Goal: Task Accomplishment & Management: Use online tool/utility

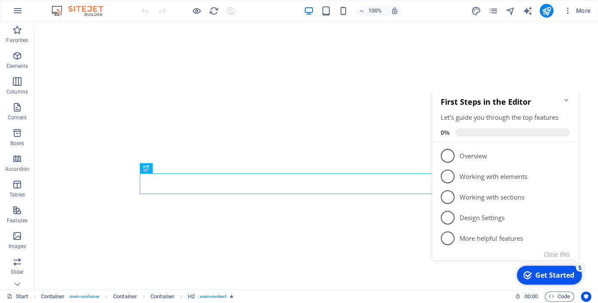
click at [567, 104] on icon "Minimize checklist" at bounding box center [566, 100] width 7 height 7
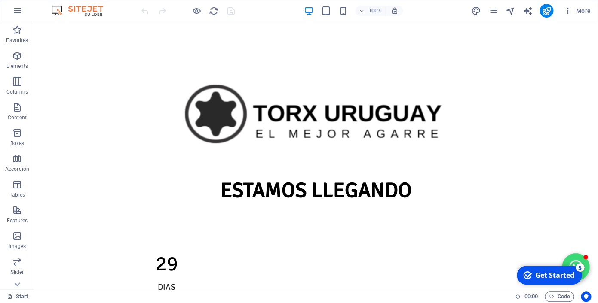
click at [574, 258] on button "Open chat window" at bounding box center [576, 268] width 28 height 28
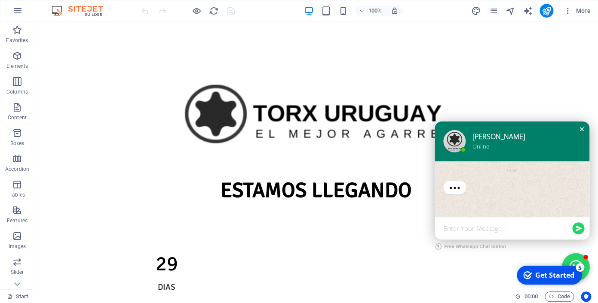
click at [581, 134] on div "Close chat window" at bounding box center [581, 129] width 9 height 9
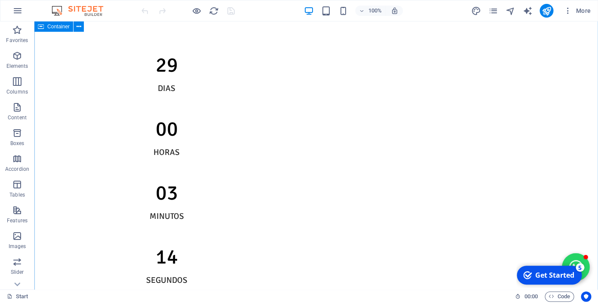
scroll to position [199, 0]
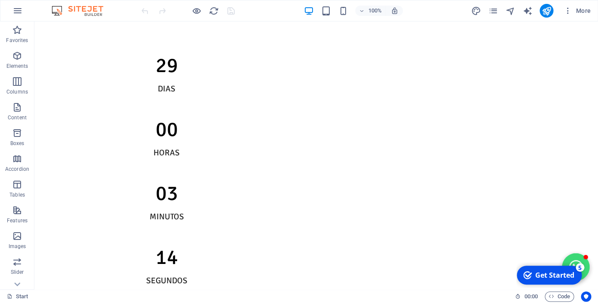
click at [577, 262] on button "Open chat window" at bounding box center [576, 268] width 28 height 28
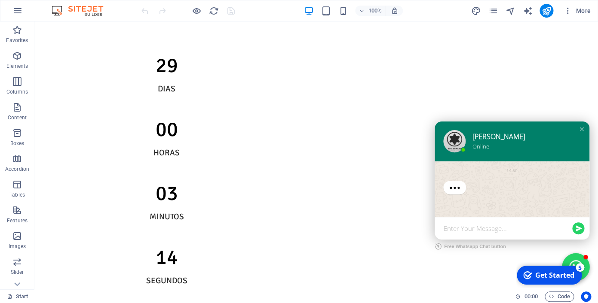
click at [476, 141] on div "[PERSON_NAME]" at bounding box center [522, 136] width 101 height 9
click at [585, 13] on span "More" at bounding box center [576, 10] width 27 height 9
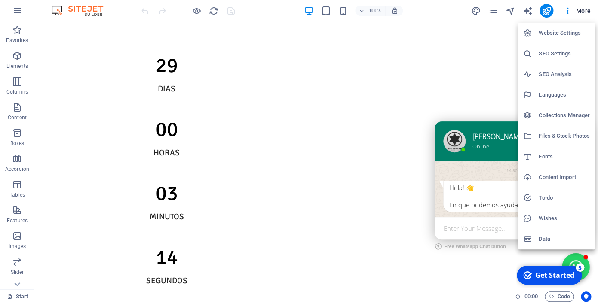
click at [548, 33] on h6 "Website Settings" at bounding box center [564, 33] width 51 height 10
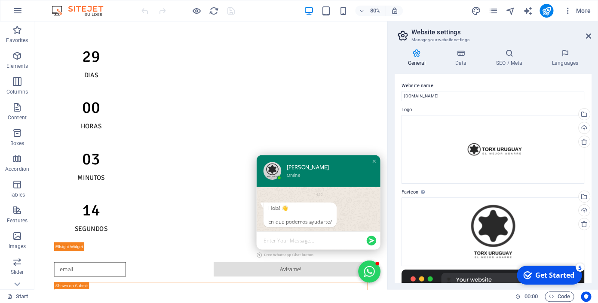
scroll to position [165, 0]
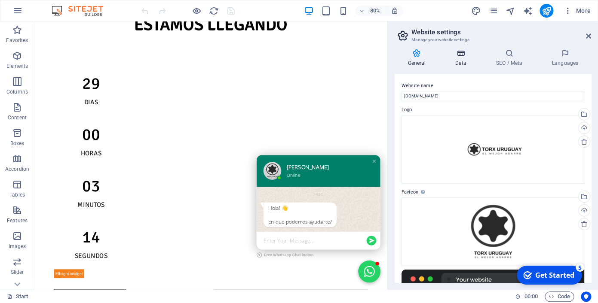
click at [459, 56] on icon at bounding box center [460, 53] width 37 height 9
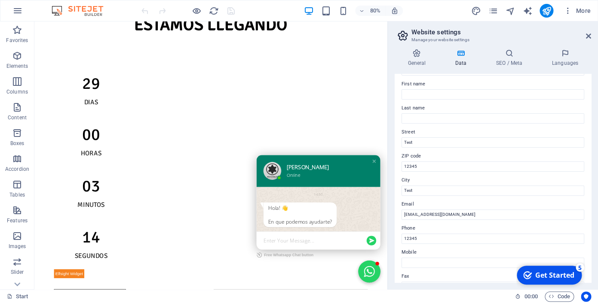
scroll to position [0, 0]
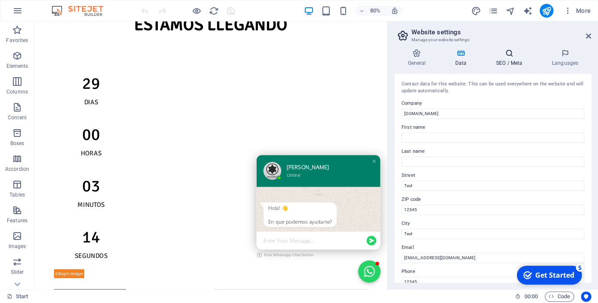
click at [505, 58] on h4 "SEO / Meta" at bounding box center [511, 58] width 56 height 18
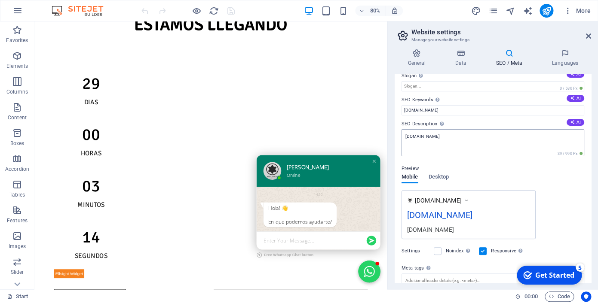
scroll to position [91, 0]
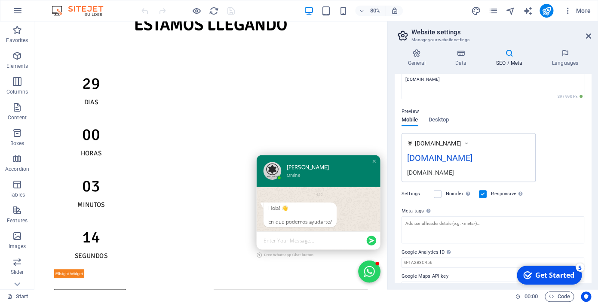
click at [379, 239] on div "14:50" at bounding box center [390, 238] width 138 height 10
click at [360, 208] on div "[PERSON_NAME]" at bounding box center [400, 203] width 101 height 9
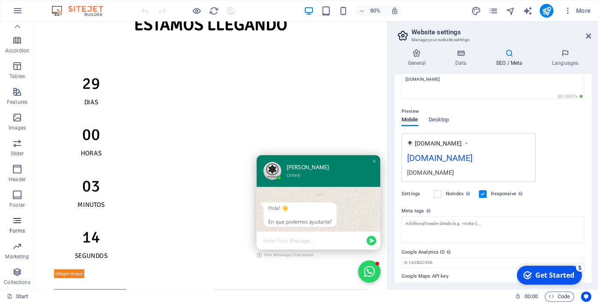
click at [21, 221] on icon "button" at bounding box center [17, 221] width 10 height 10
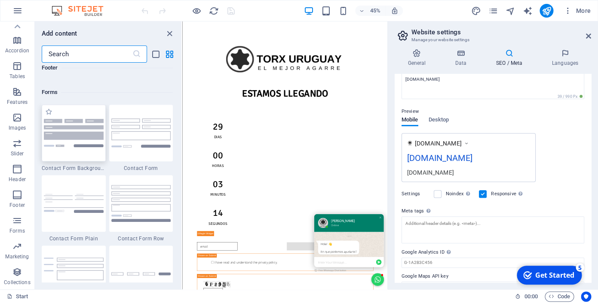
scroll to position [6321, 0]
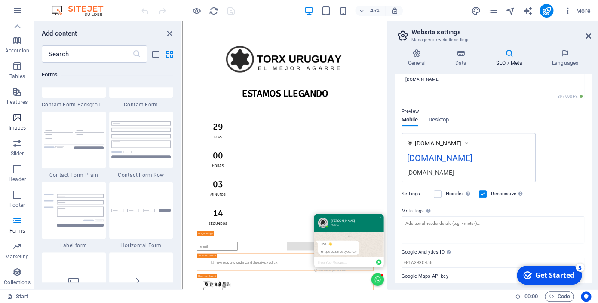
click at [25, 125] on span "Images" at bounding box center [17, 123] width 34 height 21
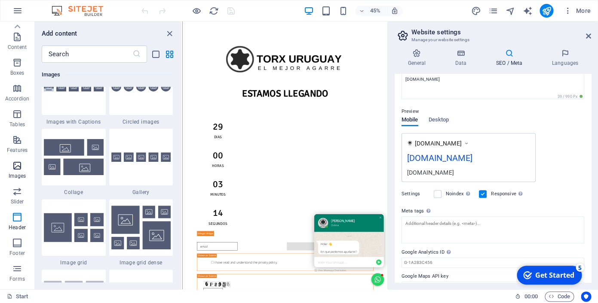
scroll to position [0, 0]
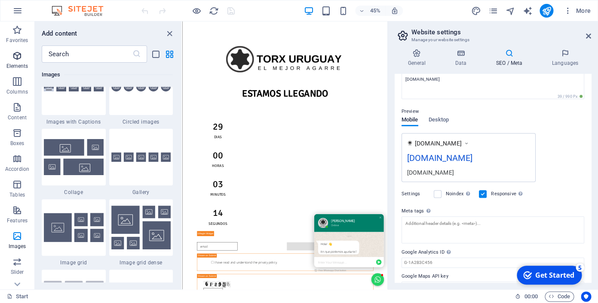
click at [20, 58] on icon "button" at bounding box center [17, 56] width 10 height 10
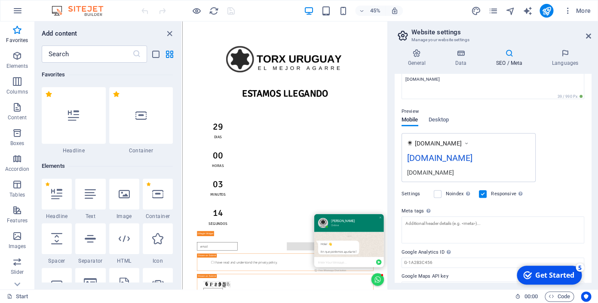
click at [411, 54] on icon at bounding box center [417, 53] width 44 height 9
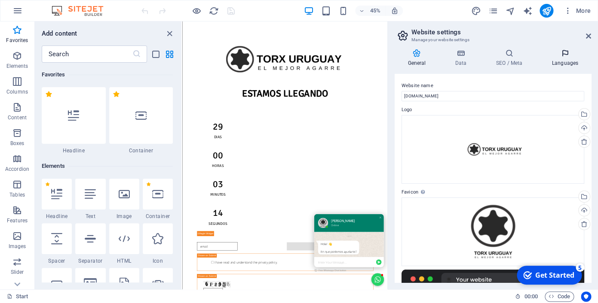
click at [574, 53] on icon at bounding box center [565, 53] width 52 height 9
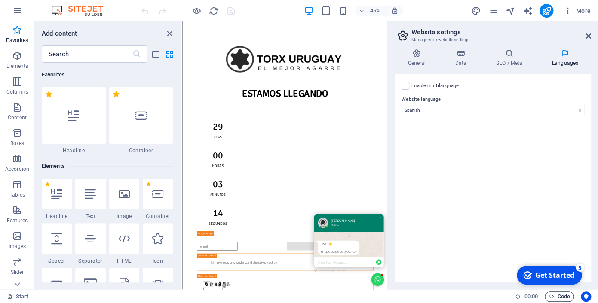
click at [566, 295] on span "Code" at bounding box center [558, 297] width 21 height 10
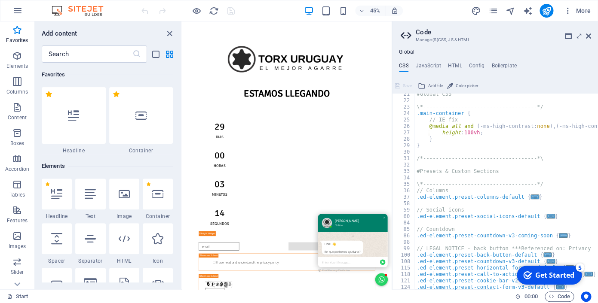
scroll to position [132, 0]
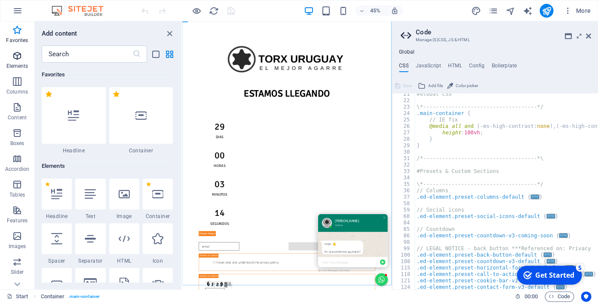
click at [18, 61] on span "Elements" at bounding box center [17, 61] width 34 height 21
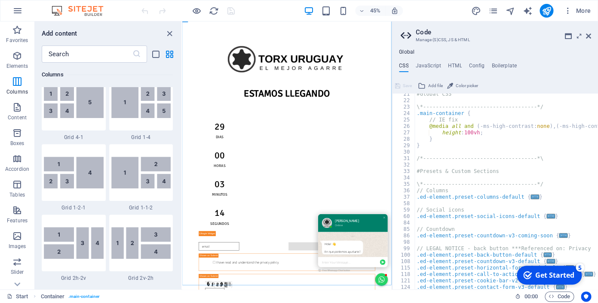
scroll to position [1258, 0]
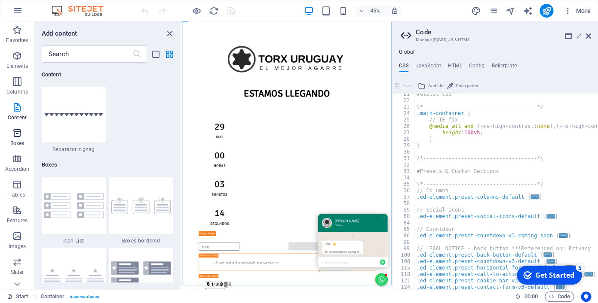
click at [13, 139] on span "Boxes" at bounding box center [17, 138] width 34 height 21
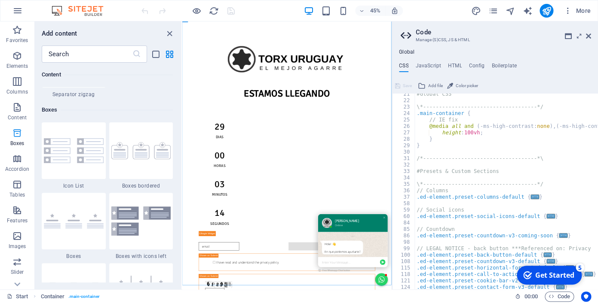
scroll to position [2390, 0]
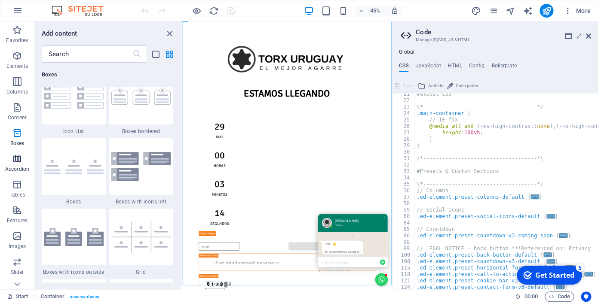
click at [18, 162] on icon "button" at bounding box center [17, 159] width 10 height 10
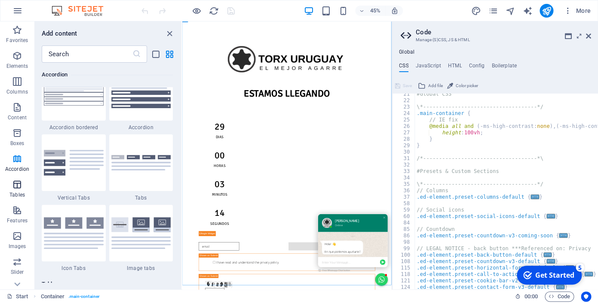
click at [13, 186] on icon "button" at bounding box center [17, 185] width 10 height 10
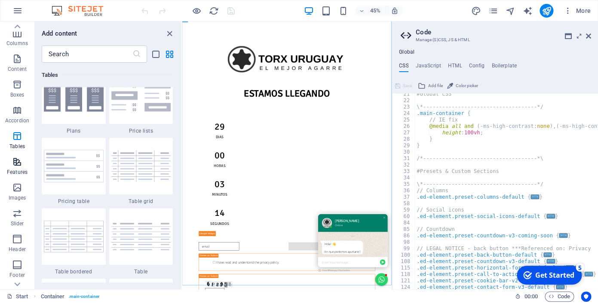
scroll to position [119, 0]
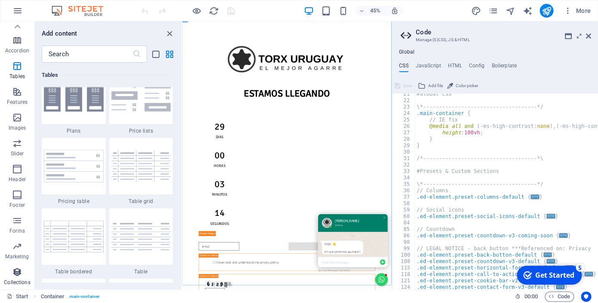
click at [23, 274] on span "Collections" at bounding box center [17, 277] width 34 height 21
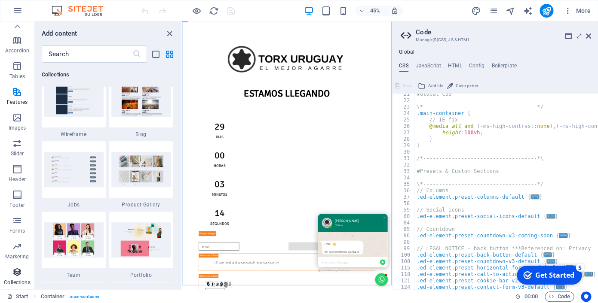
scroll to position [7905, 0]
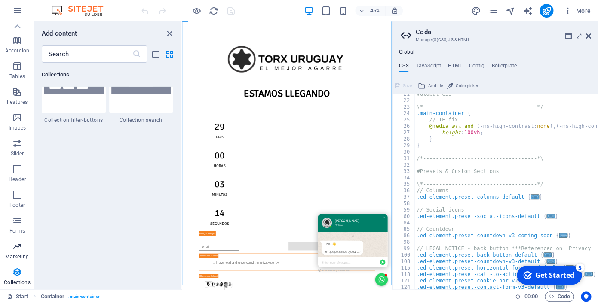
click at [11, 251] on span "Marketing" at bounding box center [17, 252] width 34 height 21
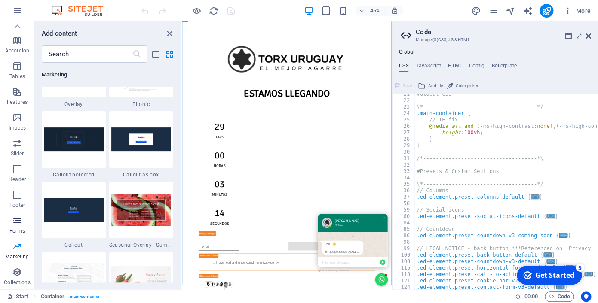
click at [10, 217] on span "Forms" at bounding box center [17, 226] width 34 height 21
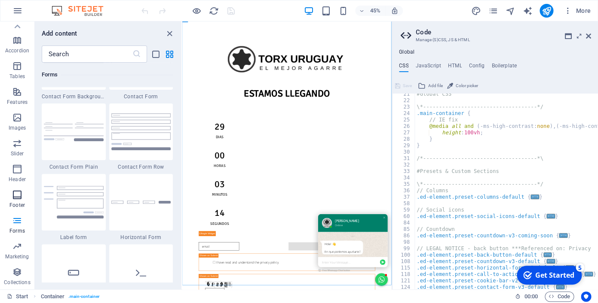
click at [20, 199] on icon "button" at bounding box center [17, 195] width 10 height 10
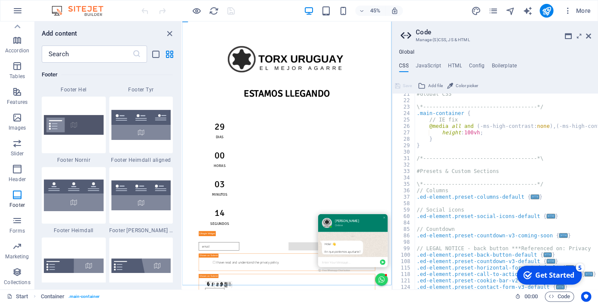
scroll to position [5751, 0]
click at [18, 8] on icon "button" at bounding box center [17, 11] width 10 height 10
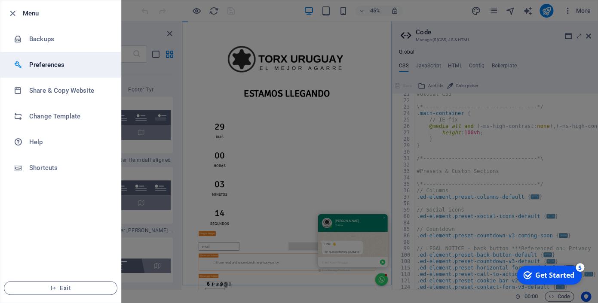
click at [61, 67] on h6 "Preferences" at bounding box center [69, 65] width 80 height 10
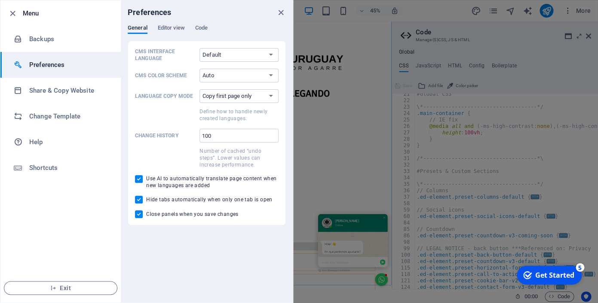
click at [152, 29] on div "General Editor view Code" at bounding box center [207, 32] width 158 height 16
click at [171, 29] on span "Editor view" at bounding box center [171, 29] width 27 height 12
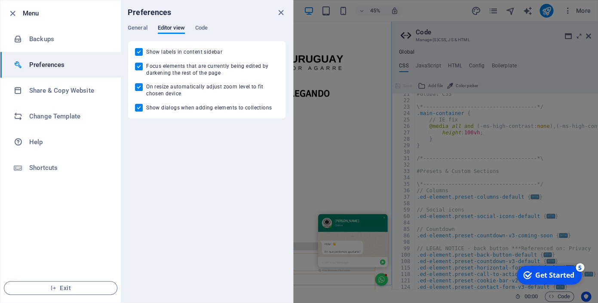
click at [189, 29] on div "General Editor view Code" at bounding box center [207, 32] width 158 height 16
click at [196, 29] on span "Code" at bounding box center [201, 29] width 12 height 12
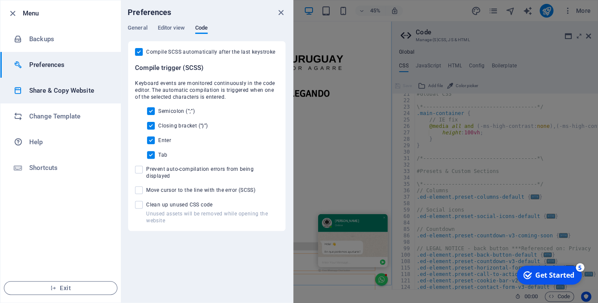
click at [62, 91] on h6 "Share & Copy Website" at bounding box center [69, 91] width 80 height 10
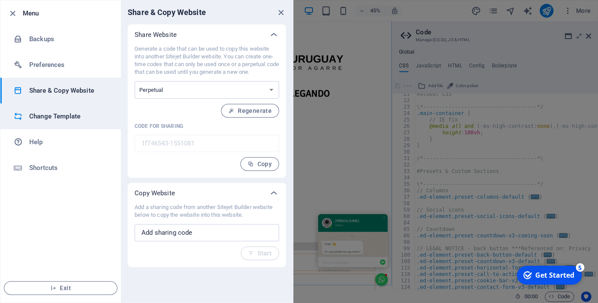
click at [66, 124] on li "Change Template" at bounding box center [60, 117] width 120 height 26
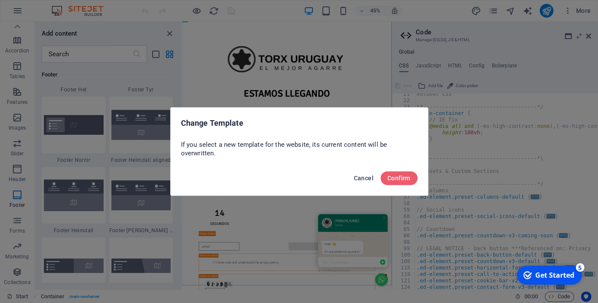
click at [357, 177] on button "Cancel" at bounding box center [363, 178] width 27 height 14
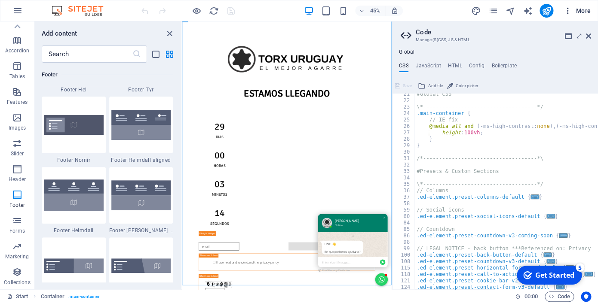
click at [571, 13] on icon "button" at bounding box center [567, 10] width 9 height 9
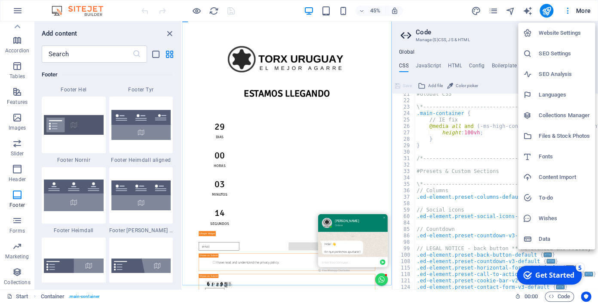
click at [551, 236] on h6 "Data" at bounding box center [564, 239] width 51 height 10
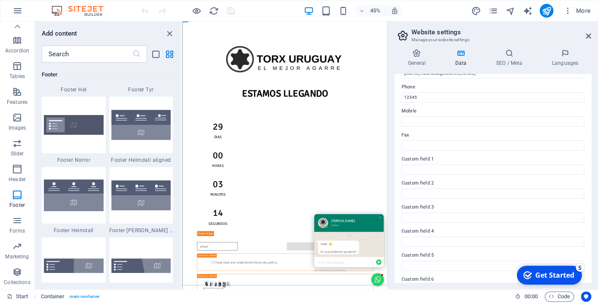
scroll to position [0, 0]
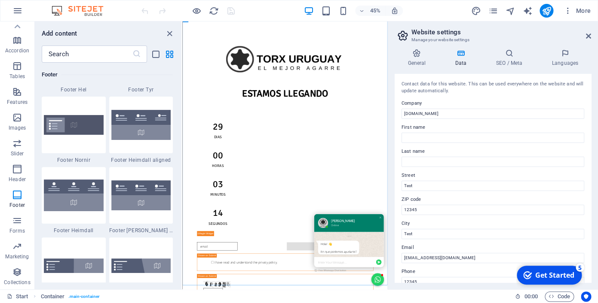
click at [588, 39] on header "Website settings Manage your website settings" at bounding box center [493, 32] width 195 height 22
click at [590, 34] on icon at bounding box center [588, 36] width 5 height 7
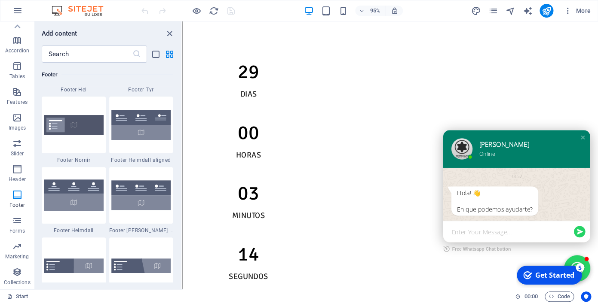
scroll to position [196, 0]
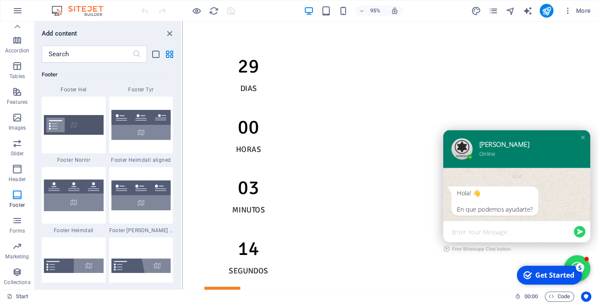
click at [465, 161] on div "Pablo Online" at bounding box center [533, 156] width 155 height 40
drag, startPoint x: 484, startPoint y: 160, endPoint x: 475, endPoint y: 167, distance: 11.3
click at [475, 167] on img at bounding box center [476, 155] width 22 height 22
click at [477, 246] on div "Enter Your Message..." at bounding box center [528, 242] width 127 height 11
click at [18, 62] on icon "button" at bounding box center [17, 66] width 10 height 10
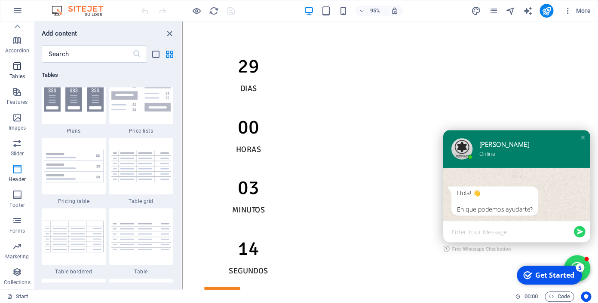
scroll to position [2996, 0]
click at [18, 46] on span "Accordion" at bounding box center [17, 45] width 34 height 21
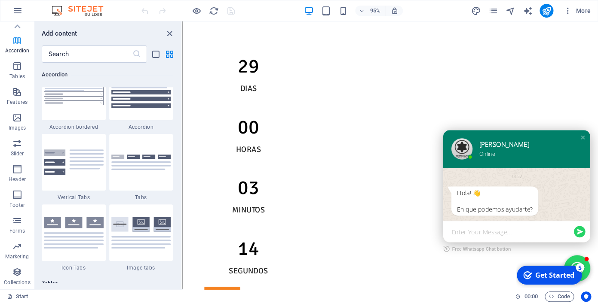
scroll to position [2767, 0]
click at [19, 95] on icon "button" at bounding box center [17, 92] width 10 height 10
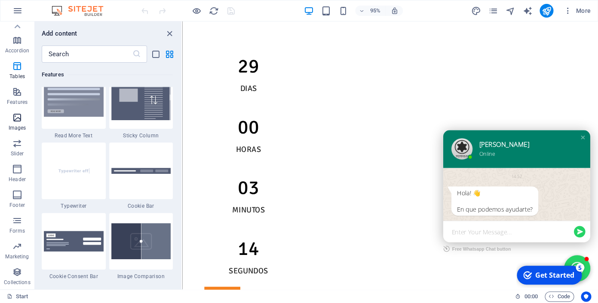
click at [18, 119] on icon "button" at bounding box center [17, 118] width 10 height 10
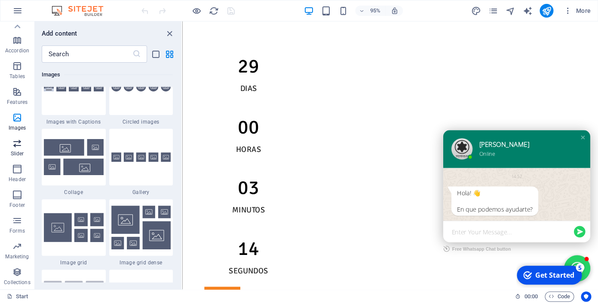
click at [17, 150] on span "Slider" at bounding box center [17, 148] width 34 height 21
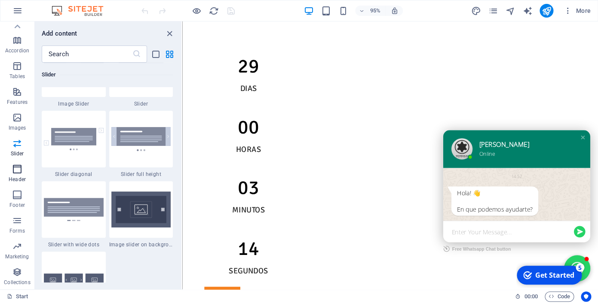
click at [15, 178] on p "Header" at bounding box center [17, 179] width 17 height 7
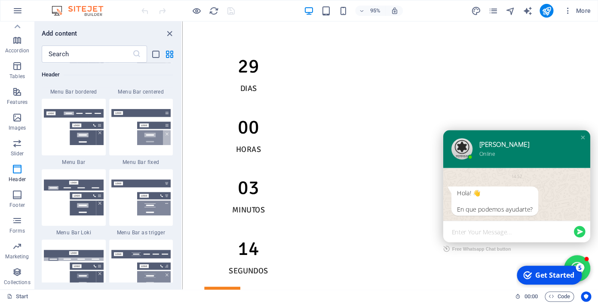
scroll to position [5234, 0]
click at [19, 24] on icon at bounding box center [17, 27] width 12 height 12
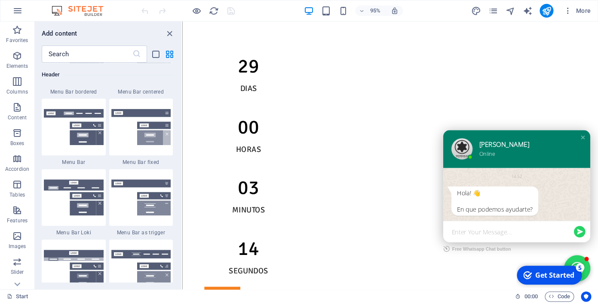
click at [19, 24] on button "Favorites" at bounding box center [17, 34] width 34 height 26
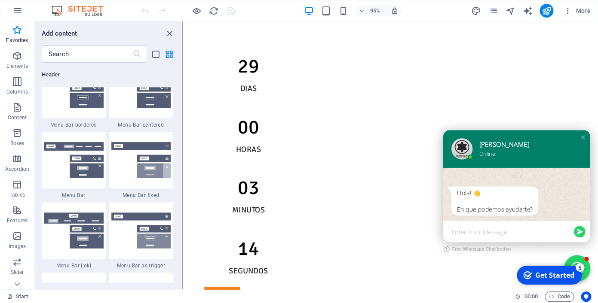
click at [19, 24] on button "Favorites" at bounding box center [17, 34] width 34 height 26
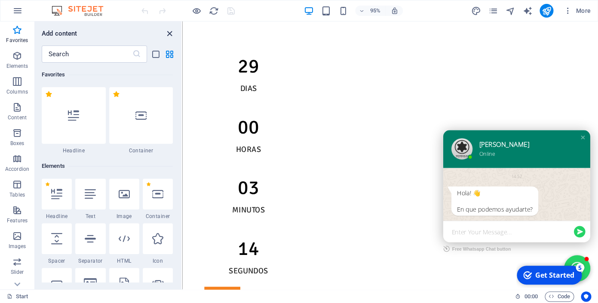
click at [170, 37] on icon "close panel" at bounding box center [170, 34] width 10 height 10
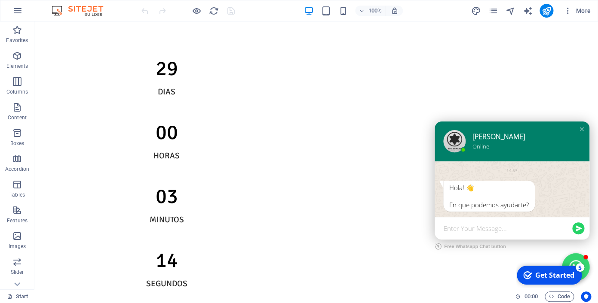
click at [575, 260] on button "Close chat window" at bounding box center [576, 268] width 28 height 28
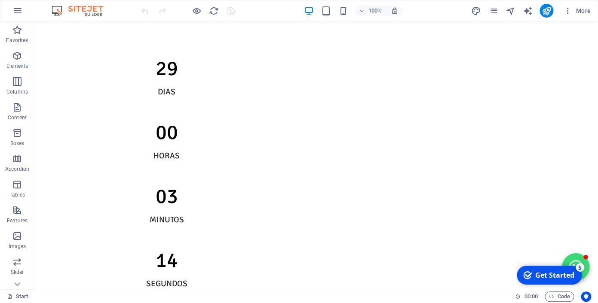
click at [575, 260] on button "Open chat window" at bounding box center [576, 268] width 28 height 28
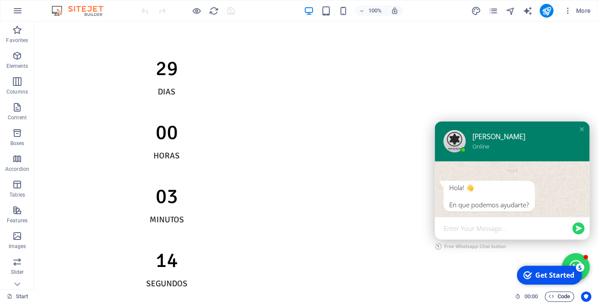
click at [562, 297] on span "Code" at bounding box center [558, 297] width 21 height 10
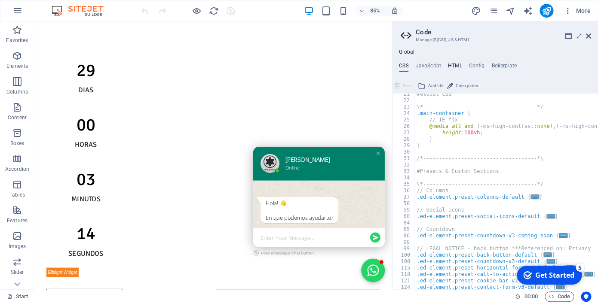
click at [452, 65] on h4 "HTML" at bounding box center [455, 67] width 14 height 9
type textarea "<!-- Elfsight WhatsApp Chat | Untitled WhatsApp Chat -->"
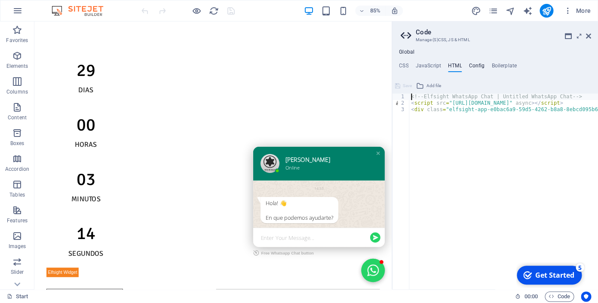
click at [471, 65] on h4 "Config" at bounding box center [476, 67] width 16 height 9
type textarea "$color-background: #fff;"
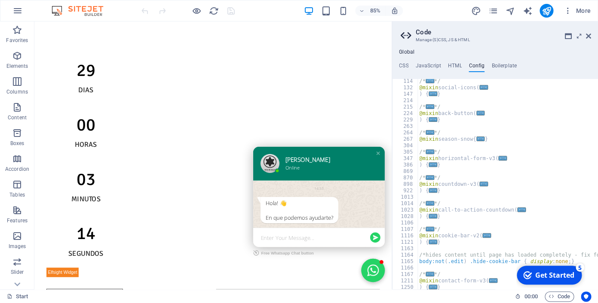
scroll to position [0, 0]
click at [588, 37] on icon at bounding box center [588, 36] width 5 height 7
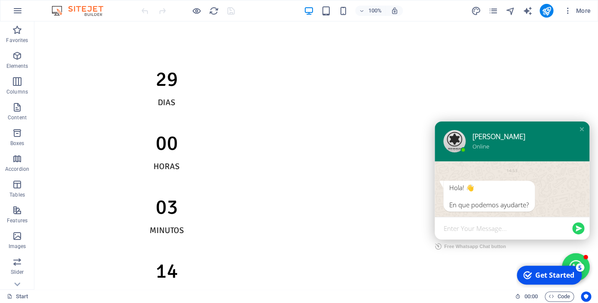
click at [501, 145] on div "Pablo Online" at bounding box center [522, 141] width 101 height 18
click at [567, 275] on div "Get Started" at bounding box center [554, 275] width 39 height 9
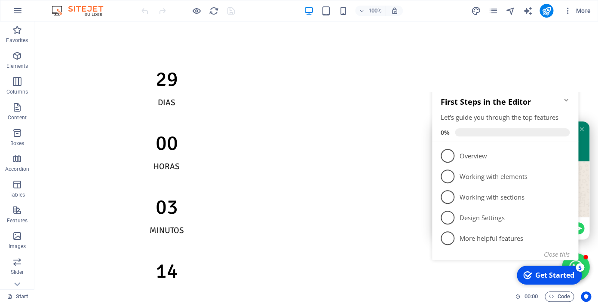
click at [567, 275] on div "Get Started" at bounding box center [554, 275] width 39 height 9
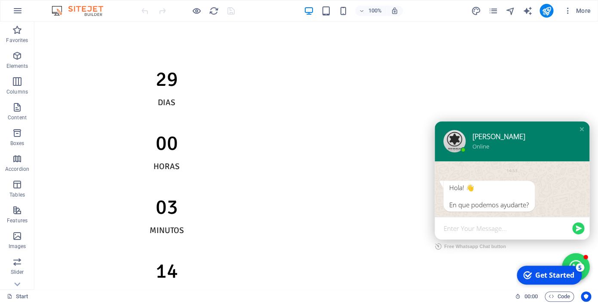
click at [481, 205] on div "En que podemos ayudarte?" at bounding box center [489, 205] width 80 height 9
click at [490, 202] on div "En que podemos ayudarte?" at bounding box center [489, 205] width 80 height 9
click at [493, 10] on icon "pages" at bounding box center [493, 11] width 10 height 10
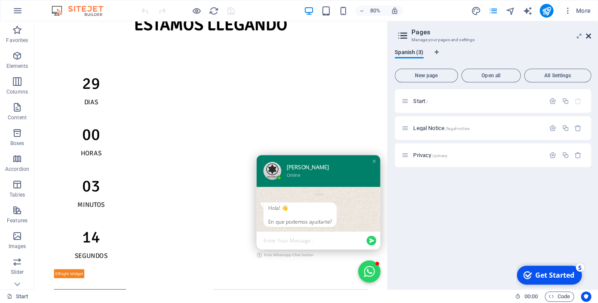
click at [589, 36] on icon at bounding box center [588, 36] width 5 height 7
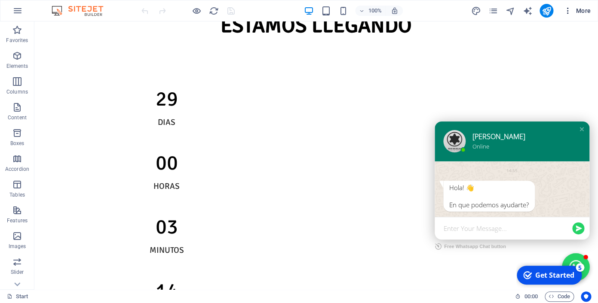
click at [587, 8] on span "More" at bounding box center [576, 10] width 27 height 9
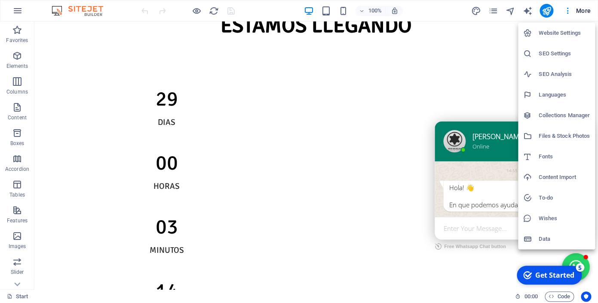
click at [568, 119] on h6 "Collections Manager" at bounding box center [564, 115] width 51 height 10
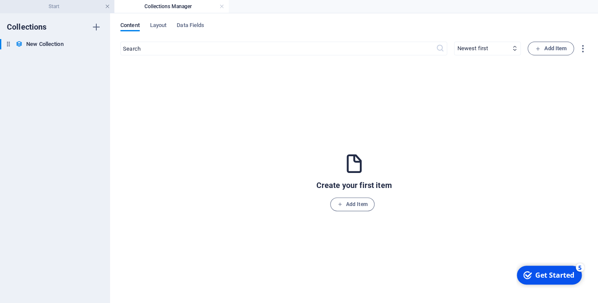
click at [108, 9] on link at bounding box center [107, 7] width 5 height 8
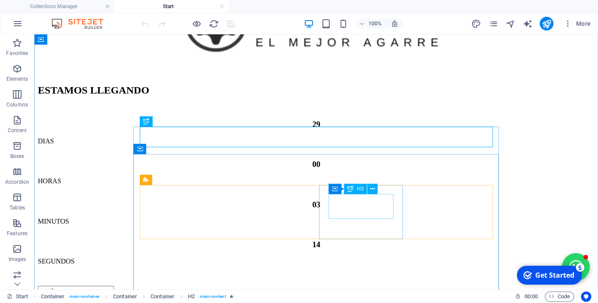
scroll to position [98, 0]
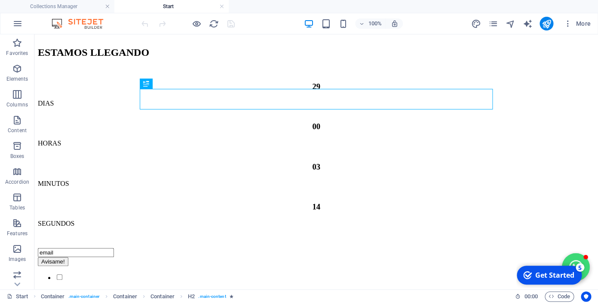
click at [573, 258] on button "Open chat window" at bounding box center [576, 268] width 28 height 28
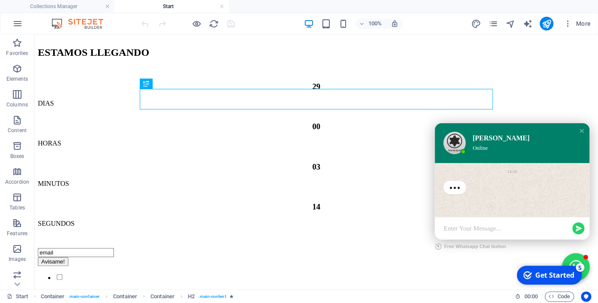
click at [448, 143] on img at bounding box center [454, 143] width 22 height 22
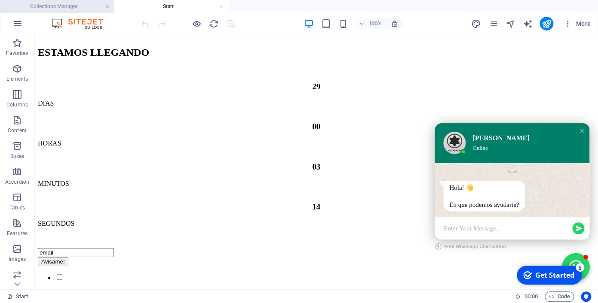
click at [70, 3] on h4 "Collections Manager" at bounding box center [57, 6] width 114 height 9
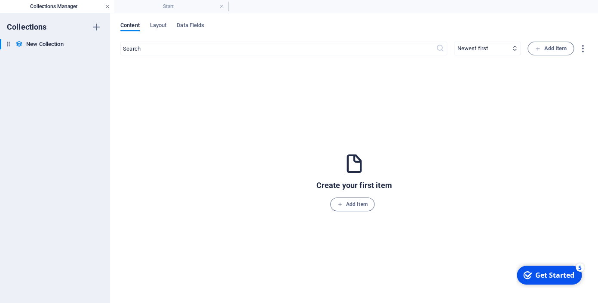
click at [107, 5] on link at bounding box center [107, 7] width 5 height 8
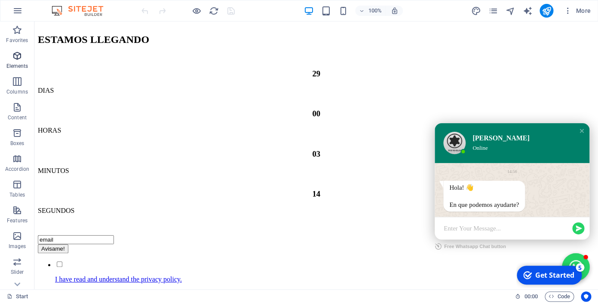
click at [18, 55] on icon "button" at bounding box center [17, 56] width 10 height 10
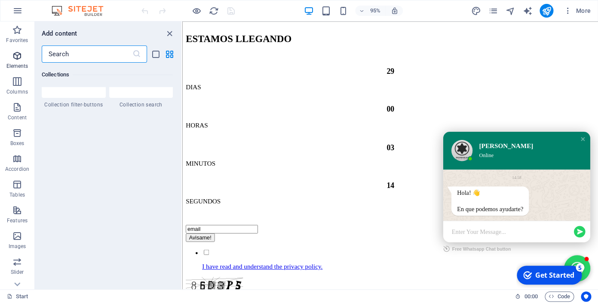
scroll to position [54, 0]
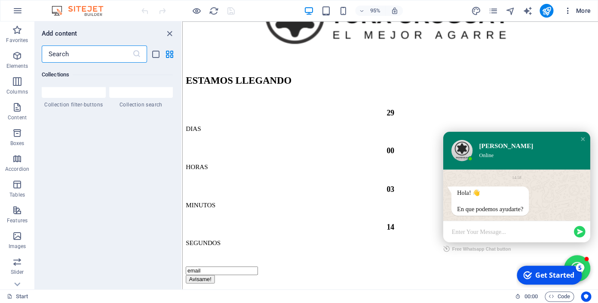
click at [582, 11] on span "More" at bounding box center [576, 10] width 27 height 9
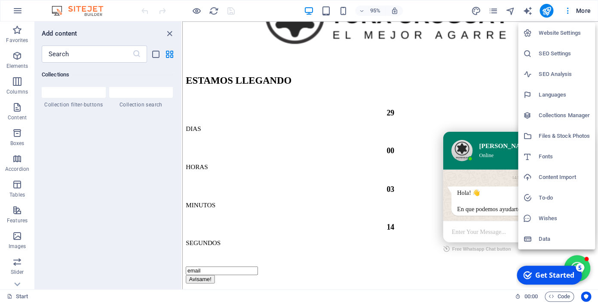
click at [551, 239] on h6 "Data" at bounding box center [564, 239] width 51 height 10
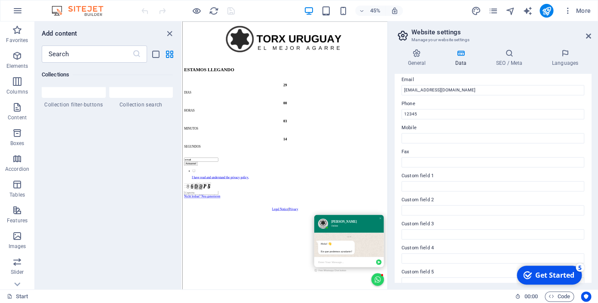
scroll to position [185, 0]
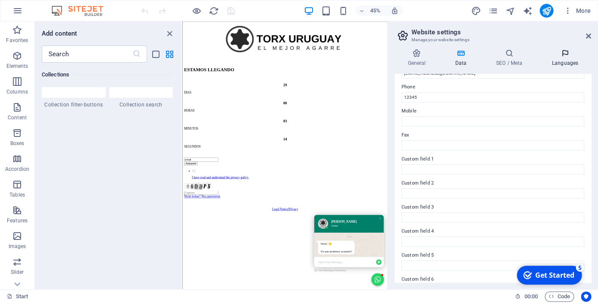
click at [563, 58] on h4 "Languages" at bounding box center [565, 58] width 52 height 18
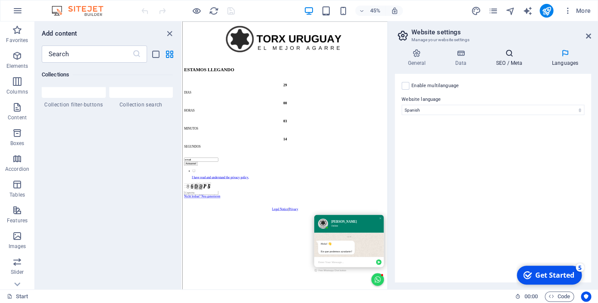
click at [511, 56] on icon at bounding box center [509, 53] width 52 height 9
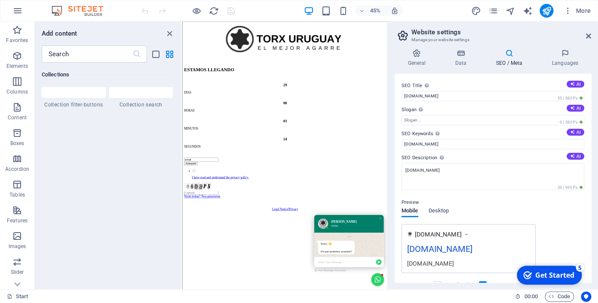
scroll to position [91, 0]
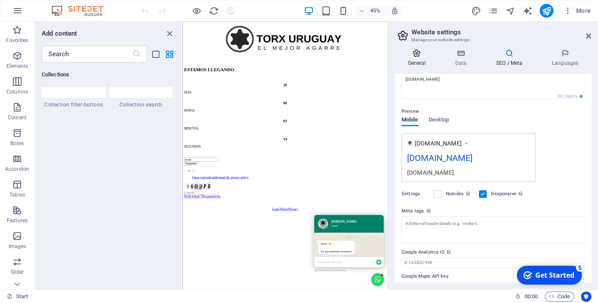
click at [407, 58] on h4 "General" at bounding box center [418, 58] width 47 height 18
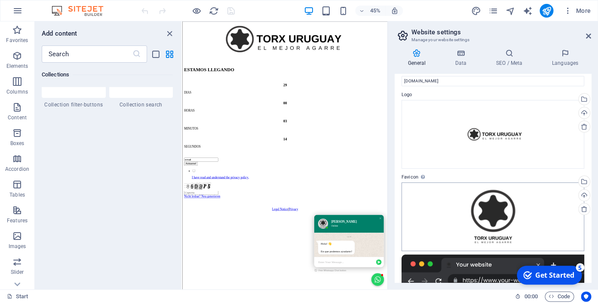
scroll to position [0, 0]
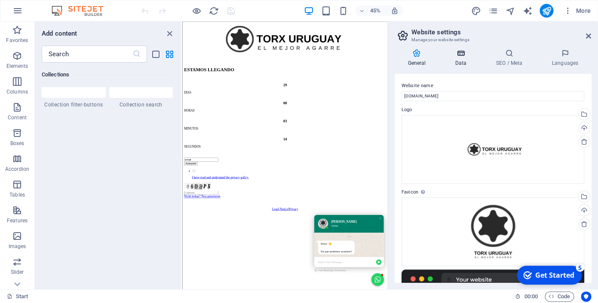
click at [462, 50] on icon at bounding box center [460, 53] width 37 height 9
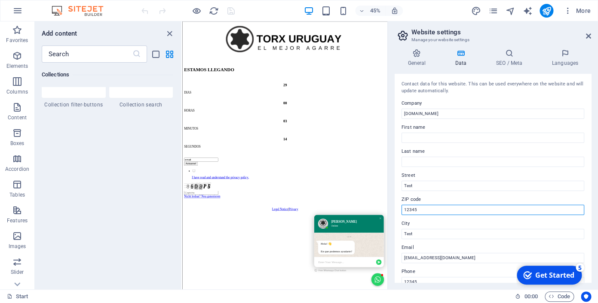
click at [412, 205] on input "12345" at bounding box center [492, 210] width 183 height 10
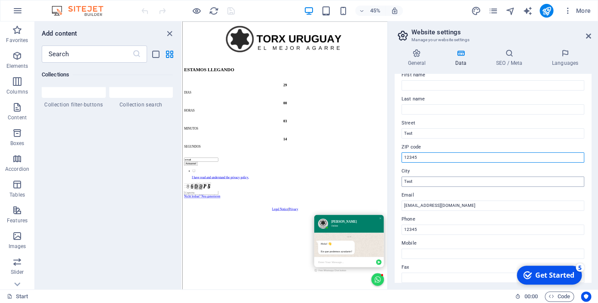
scroll to position [53, 0]
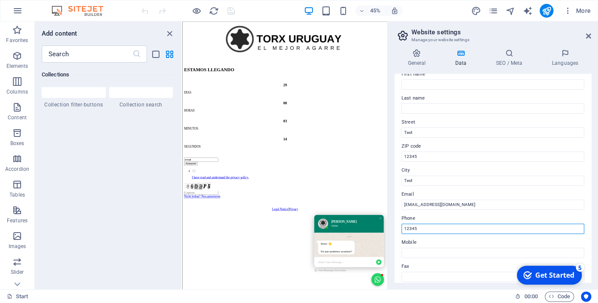
click at [410, 224] on input "12345" at bounding box center [492, 229] width 183 height 10
click at [506, 55] on icon at bounding box center [509, 53] width 52 height 9
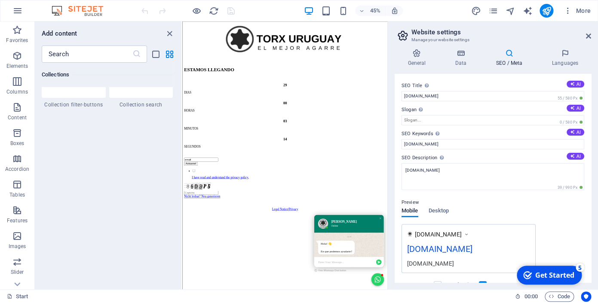
scroll to position [91, 0]
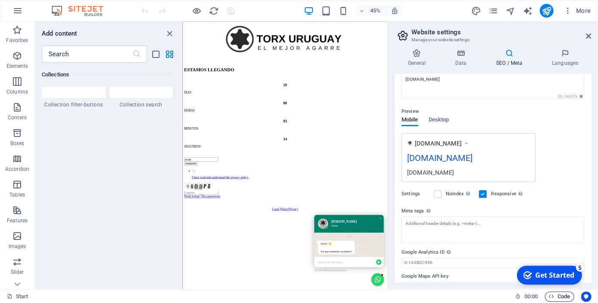
click at [566, 296] on span "Code" at bounding box center [558, 297] width 21 height 10
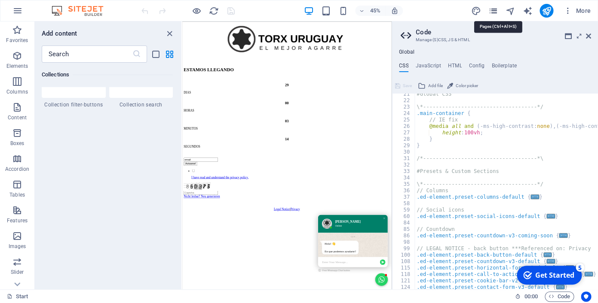
click at [495, 12] on icon "pages" at bounding box center [493, 11] width 10 height 10
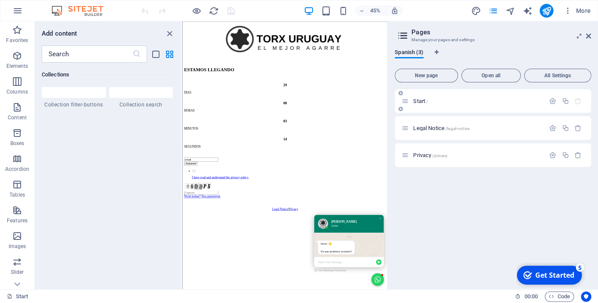
click at [418, 103] on span "Start /" at bounding box center [420, 101] width 15 height 6
click at [554, 104] on icon "button" at bounding box center [552, 101] width 7 height 7
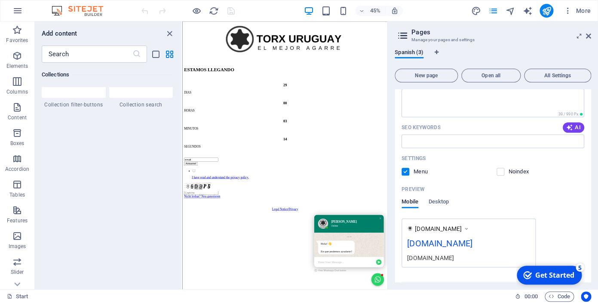
scroll to position [203, 0]
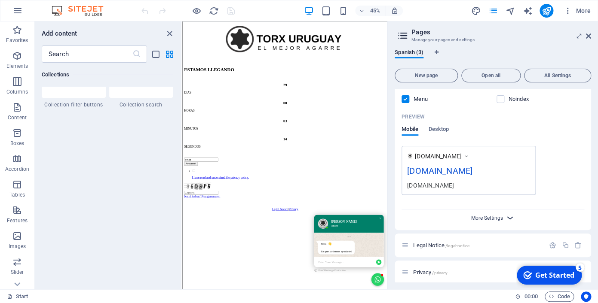
click at [490, 216] on span "More Settings" at bounding box center [487, 218] width 32 height 6
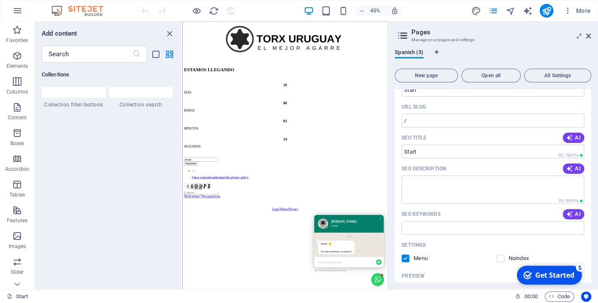
scroll to position [0, 0]
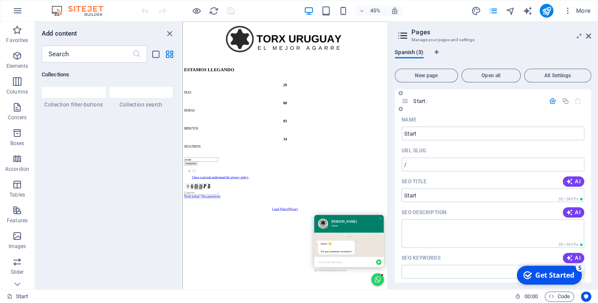
click at [556, 102] on icon "button" at bounding box center [552, 101] width 7 height 7
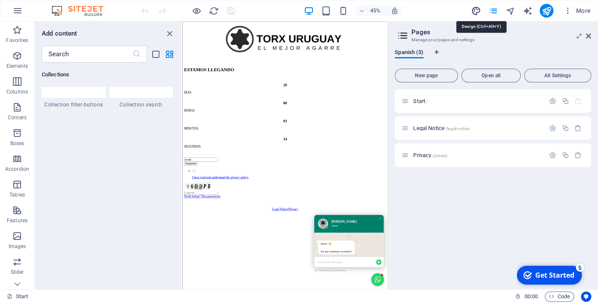
click at [476, 11] on icon "design" at bounding box center [476, 11] width 10 height 10
select select "px"
select select "300"
select select "px"
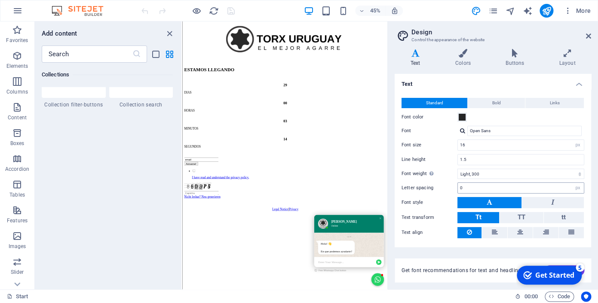
scroll to position [10, 0]
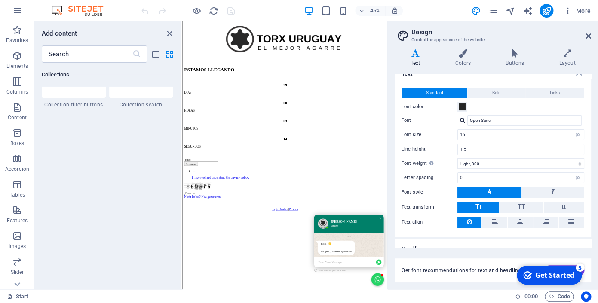
click at [585, 33] on h2 "Design" at bounding box center [501, 32] width 180 height 8
click at [596, 34] on aside "Design Control the appearance of the website Variants Text Colors Buttons Layou…" at bounding box center [492, 155] width 211 height 268
click at [588, 33] on icon at bounding box center [588, 36] width 5 height 7
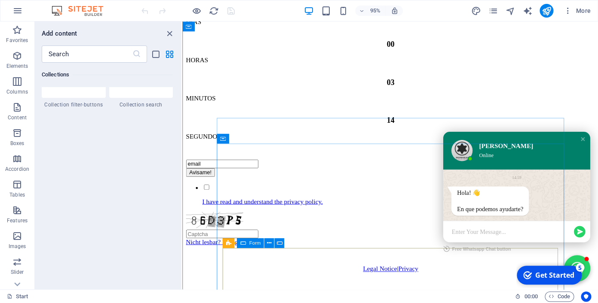
scroll to position [218, 0]
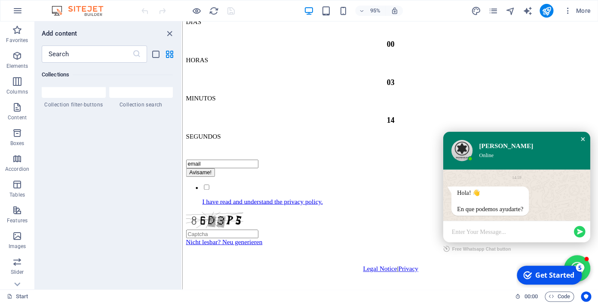
click at [597, 144] on div "Close chat window" at bounding box center [603, 145] width 9 height 9
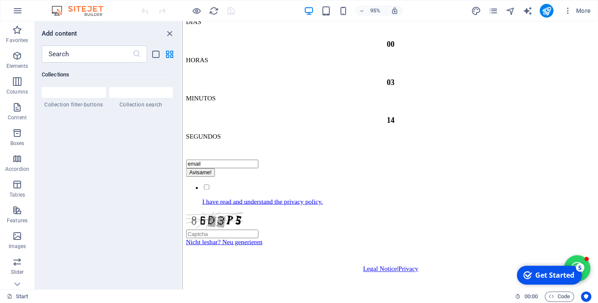
drag, startPoint x: 561, startPoint y: 276, endPoint x: 842, endPoint y: 498, distance: 357.7
click html "checkmark Get Started 5 First Steps in the Editor Let's guide you through the t…"
click at [149, 58] on div "​" at bounding box center [108, 54] width 147 height 17
click at [153, 57] on icon "list-view" at bounding box center [156, 54] width 10 height 10
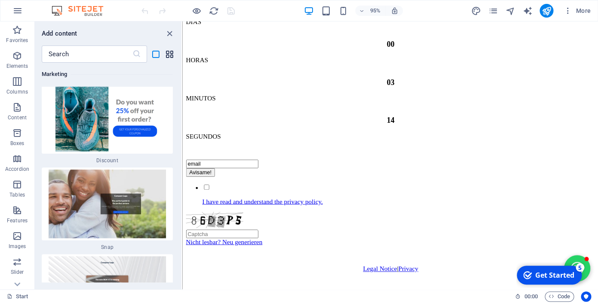
click at [169, 53] on icon "grid-view" at bounding box center [170, 54] width 10 height 10
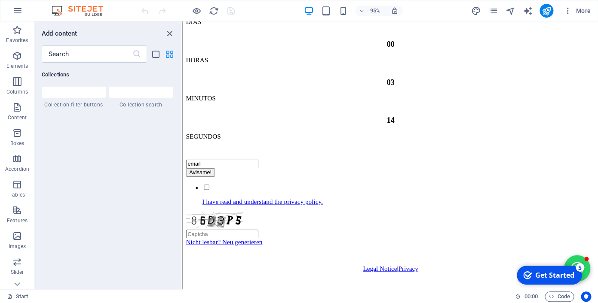
scroll to position [7618, 0]
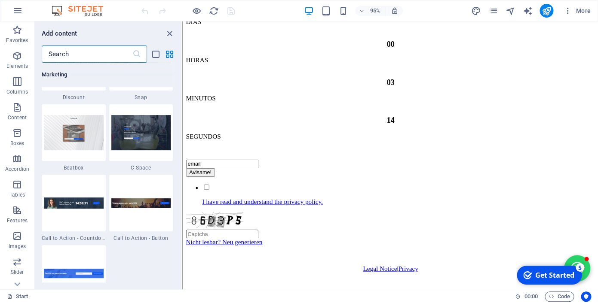
click at [110, 57] on input "text" at bounding box center [87, 54] width 91 height 17
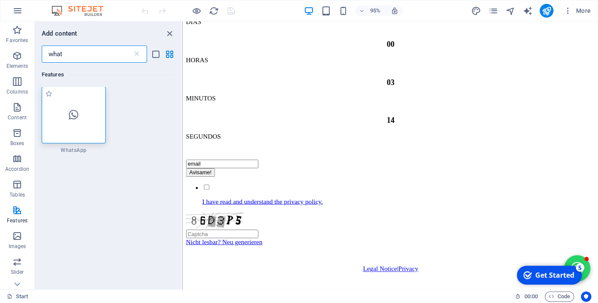
scroll to position [0, 0]
type input "what"
click at [80, 118] on div at bounding box center [74, 115] width 64 height 57
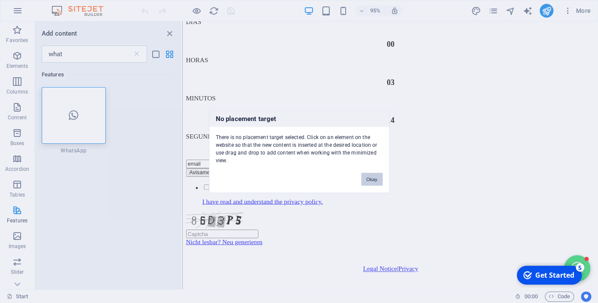
click at [372, 173] on button "Okay" at bounding box center [371, 179] width 21 height 13
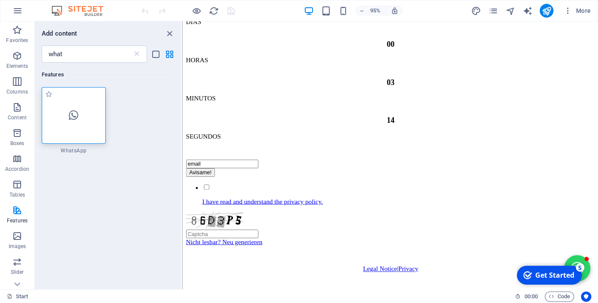
click at [62, 117] on div at bounding box center [74, 115] width 64 height 57
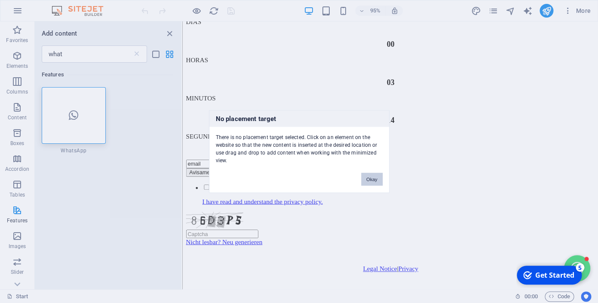
click at [369, 173] on button "Okay" at bounding box center [371, 179] width 21 height 13
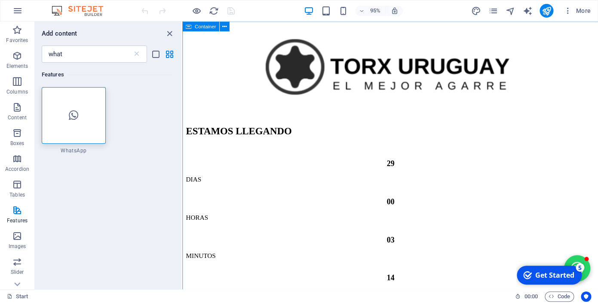
click at [191, 27] on div "Container" at bounding box center [200, 26] width 37 height 10
click at [224, 28] on button at bounding box center [224, 26] width 10 height 10
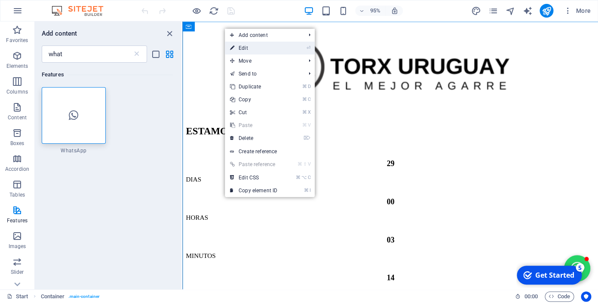
click at [254, 49] on link "⏎ Edit" at bounding box center [254, 48] width 58 height 13
select select "vh"
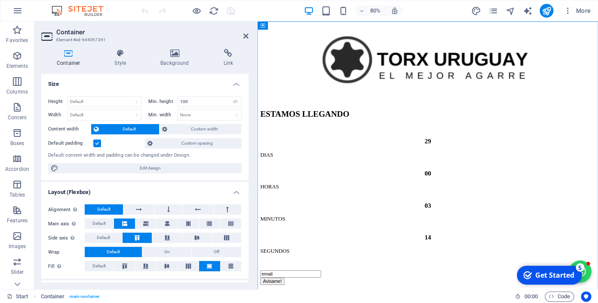
click at [229, 49] on div "Container Style Background Link Size Height Default px rem % vh vw Min. height …" at bounding box center [144, 166] width 221 height 248
click at [226, 54] on icon at bounding box center [228, 53] width 41 height 9
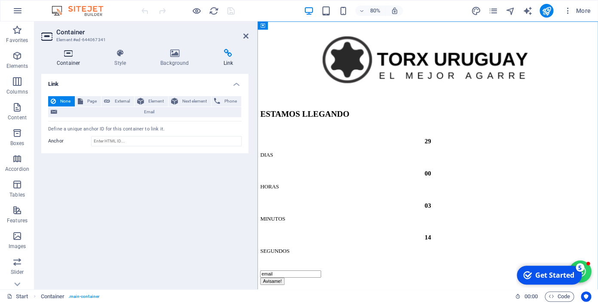
click at [72, 52] on icon at bounding box center [68, 53] width 54 height 9
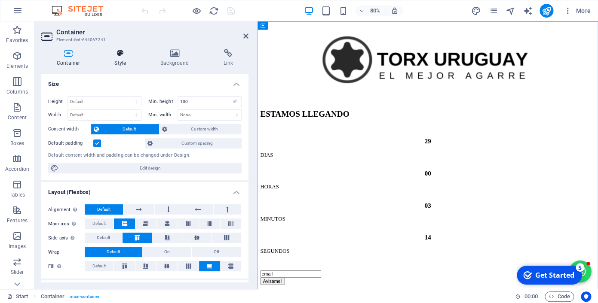
click at [123, 54] on icon at bounding box center [120, 53] width 43 height 9
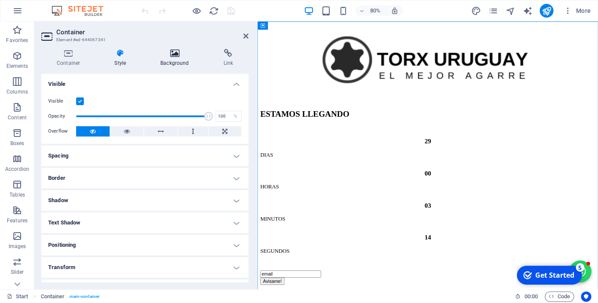
click at [178, 58] on h4 "Background" at bounding box center [176, 58] width 63 height 18
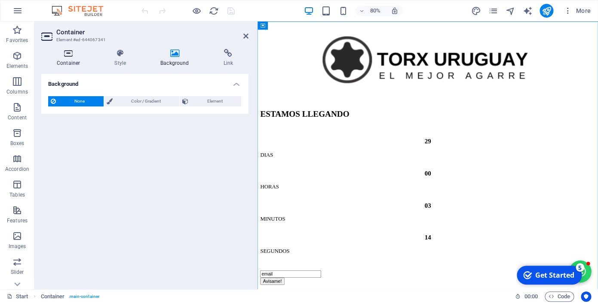
click at [66, 53] on icon at bounding box center [68, 53] width 54 height 9
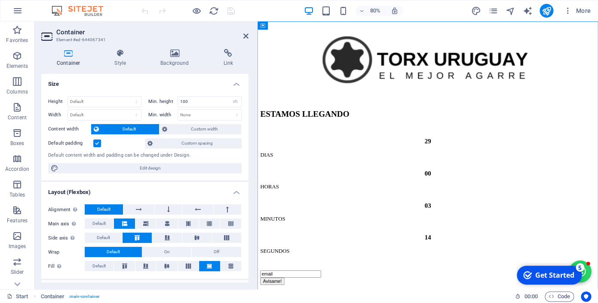
click at [581, 269] on div "5" at bounding box center [579, 267] width 9 height 9
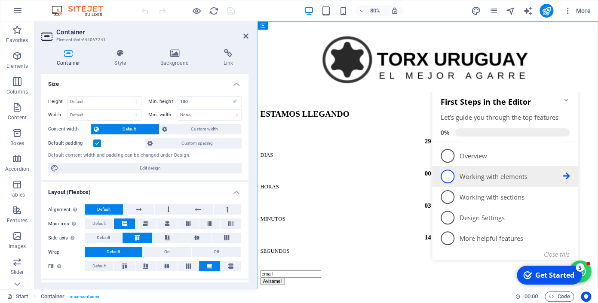
click at [490, 178] on link "2 Working with elements - incomplete" at bounding box center [505, 177] width 129 height 14
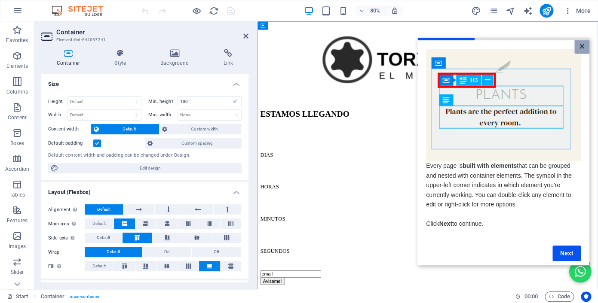
click at [582, 48] on link "×" at bounding box center [581, 46] width 15 height 13
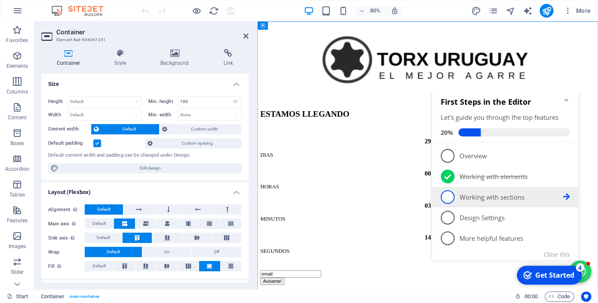
click at [539, 202] on p "Working with sections - incomplete" at bounding box center [510, 197] width 103 height 9
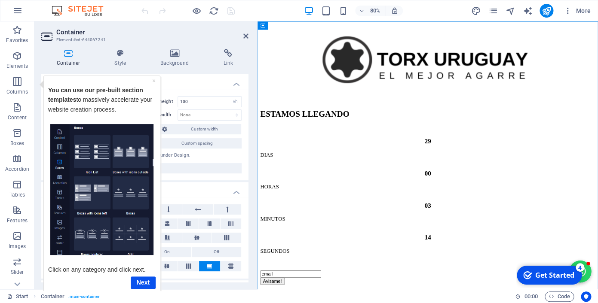
click at [564, 279] on div "Get Started" at bounding box center [554, 275] width 39 height 9
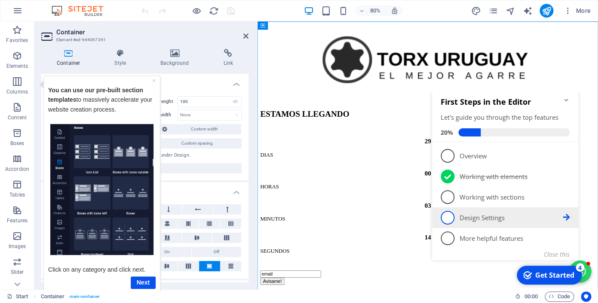
click at [491, 223] on p "Design Settings - incomplete" at bounding box center [510, 218] width 103 height 9
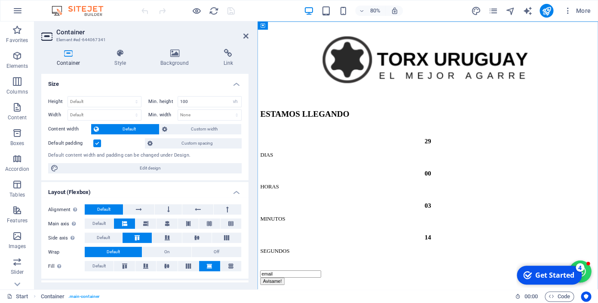
click at [551, 276] on div "Get Started" at bounding box center [554, 275] width 39 height 9
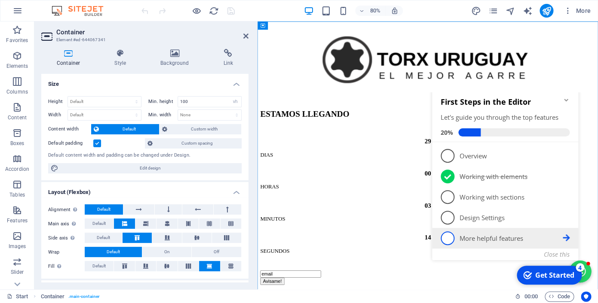
click at [474, 238] on p "More helpful features - incomplete" at bounding box center [510, 238] width 103 height 9
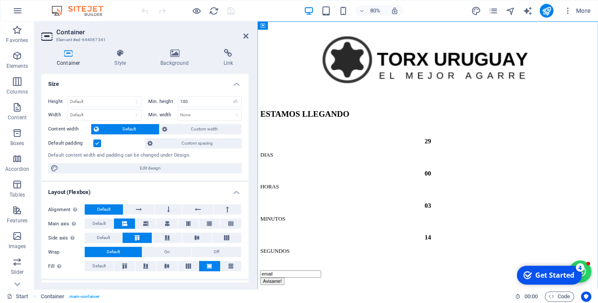
click at [564, 276] on div "Get Started" at bounding box center [554, 275] width 39 height 9
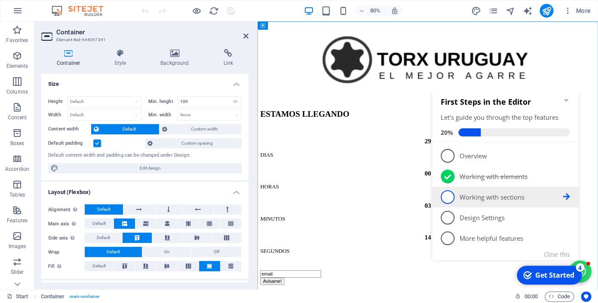
click at [444, 200] on span "3" at bounding box center [448, 197] width 14 height 14
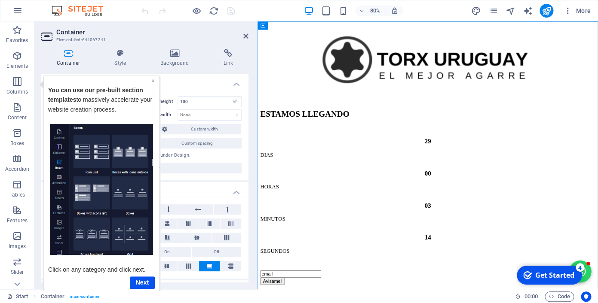
click at [153, 80] on link "×" at bounding box center [152, 80] width 3 height 7
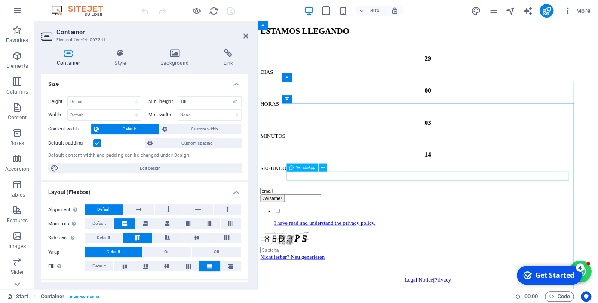
scroll to position [148, 0]
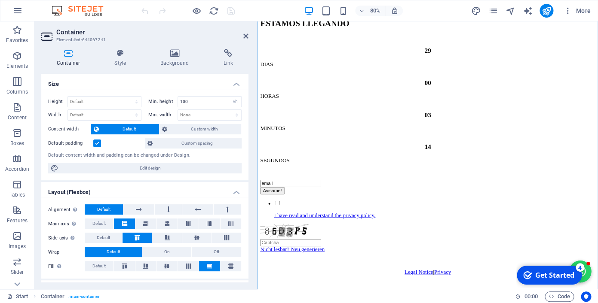
click at [556, 277] on div "Get Started" at bounding box center [554, 275] width 39 height 9
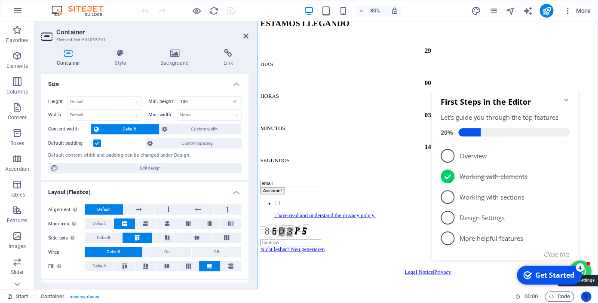
click at [589, 296] on button "Usercentrics" at bounding box center [586, 297] width 10 height 10
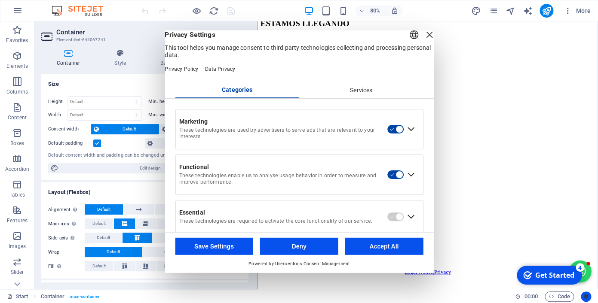
click at [588, 296] on icon "Usercentrics" at bounding box center [586, 297] width 6 height 6
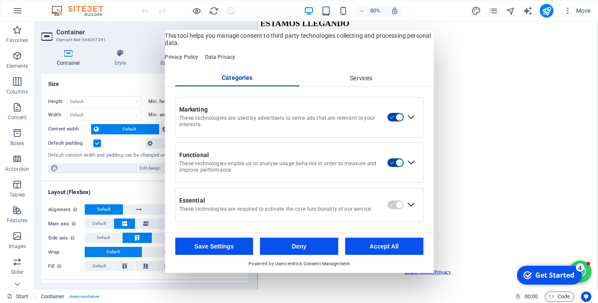
scroll to position [0, 0]
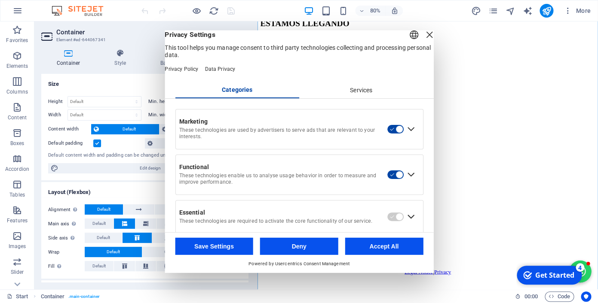
click at [355, 94] on div "Services" at bounding box center [361, 90] width 124 height 15
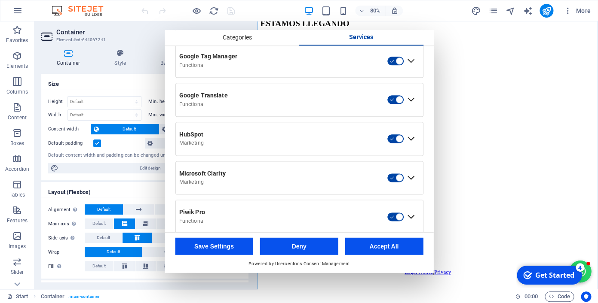
scroll to position [407, 0]
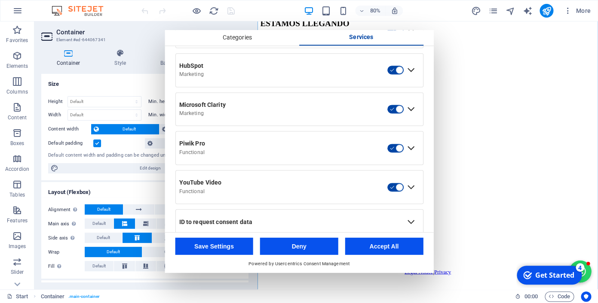
click at [372, 247] on button "Accept All" at bounding box center [384, 246] width 78 height 17
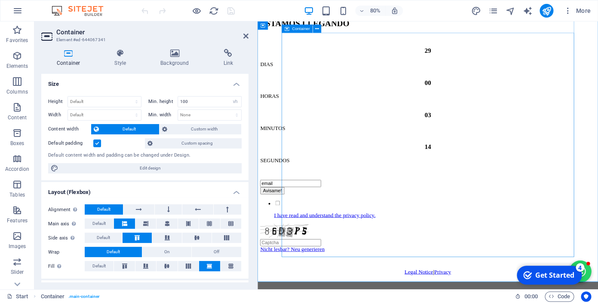
scroll to position [165, 0]
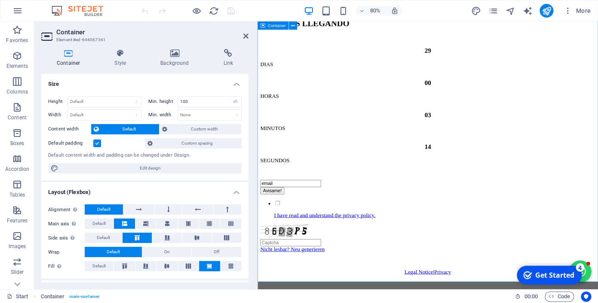
click at [563, 303] on div "ESTAMOS LLEGANDO 29 DIAS 00 HORAS 03 MINUTOS 14 SEGUNDOS email Avisame! I have …" at bounding box center [470, 128] width 419 height 434
click at [547, 303] on div "ESTAMOS LLEGANDO 29 DIAS 00 HORAS 03 MINUTOS 14 SEGUNDOS email Avisame! I have …" at bounding box center [470, 128] width 419 height 434
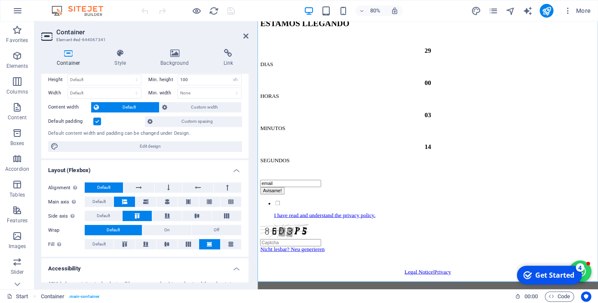
scroll to position [15, 0]
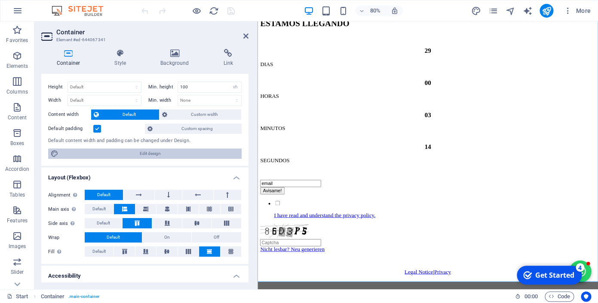
click at [120, 149] on span "Edit design" at bounding box center [150, 154] width 178 height 10
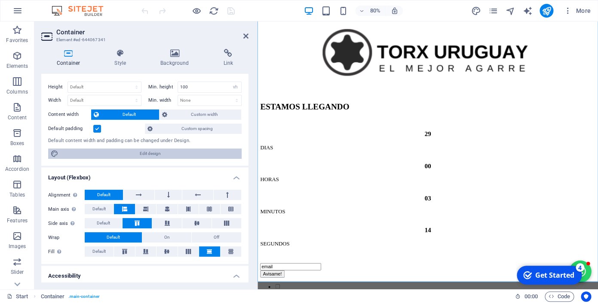
select select "rem"
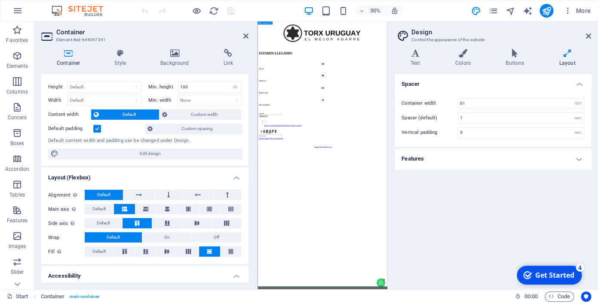
click at [126, 110] on span "Default" at bounding box center [128, 115] width 55 height 10
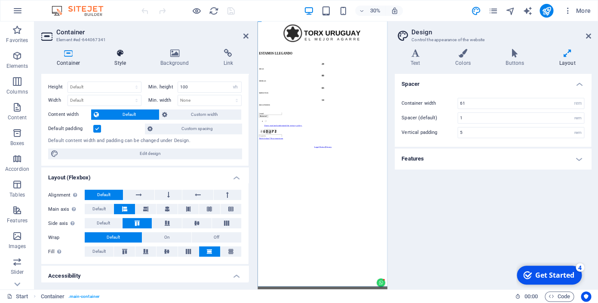
click at [114, 59] on h4 "Style" at bounding box center [122, 58] width 46 height 18
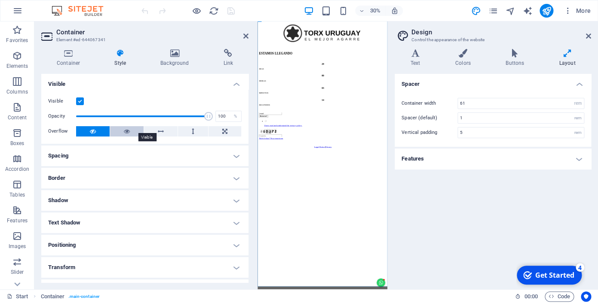
scroll to position [49, 0]
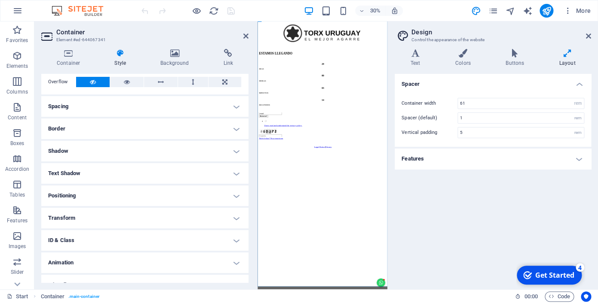
click at [101, 209] on h4 "Transform" at bounding box center [144, 218] width 207 height 21
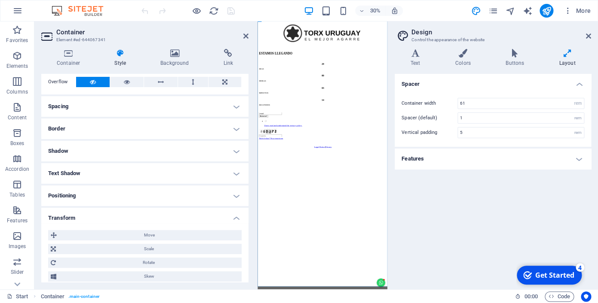
click at [125, 189] on h4 "Positioning" at bounding box center [144, 196] width 207 height 21
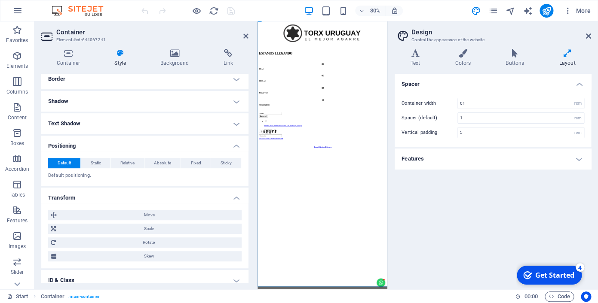
scroll to position [138, 0]
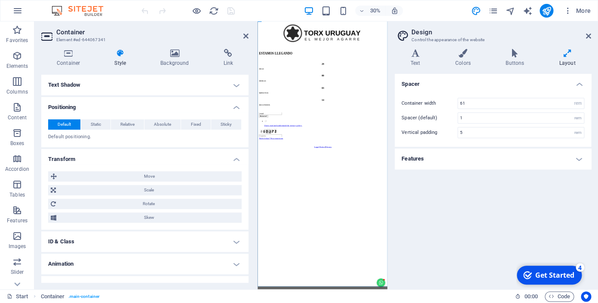
click at [590, 34] on icon at bounding box center [588, 36] width 5 height 7
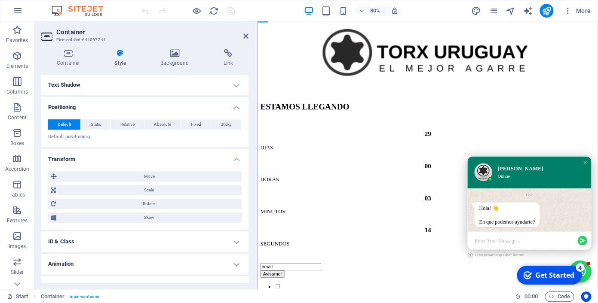
click at [575, 289] on div "Enter Your Message..." at bounding box center [597, 295] width 155 height 23
click at [571, 290] on div "Enter Your Message..." at bounding box center [591, 295] width 127 height 11
click at [184, 58] on h4 "Background" at bounding box center [176, 58] width 63 height 18
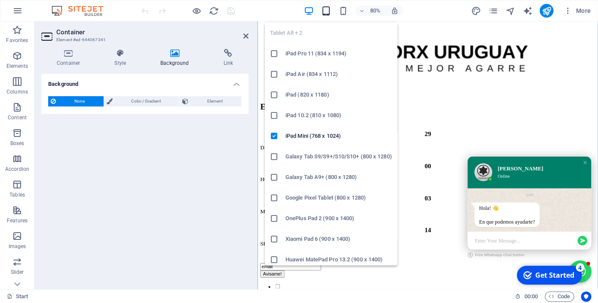
click at [330, 8] on icon "button" at bounding box center [326, 11] width 10 height 10
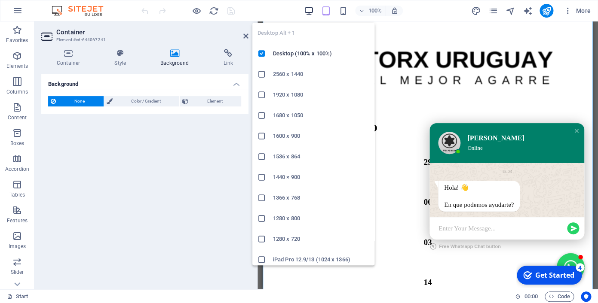
click at [313, 10] on icon "button" at bounding box center [309, 11] width 10 height 10
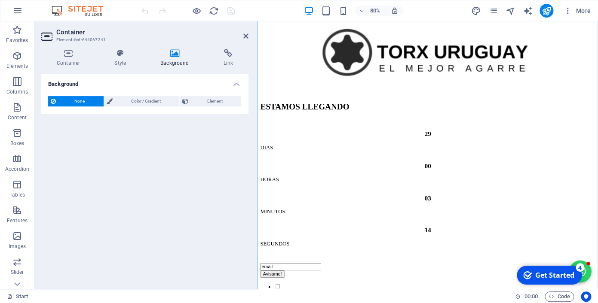
click at [563, 276] on div "Get Started" at bounding box center [554, 275] width 39 height 9
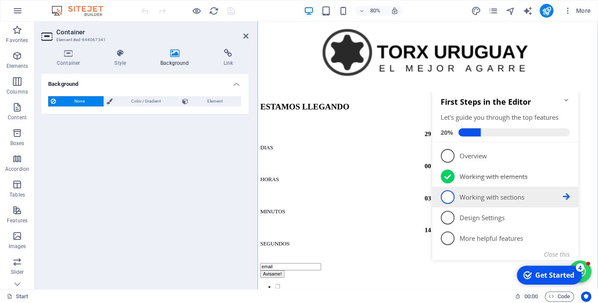
click at [449, 202] on span "3" at bounding box center [448, 197] width 14 height 14
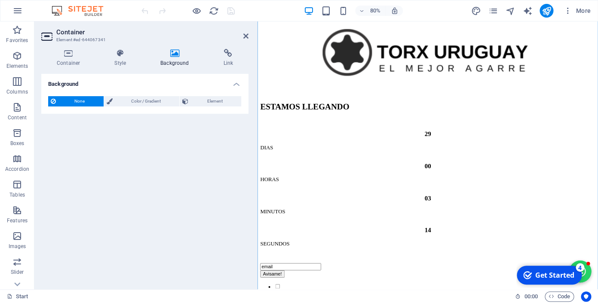
scroll to position [0, 0]
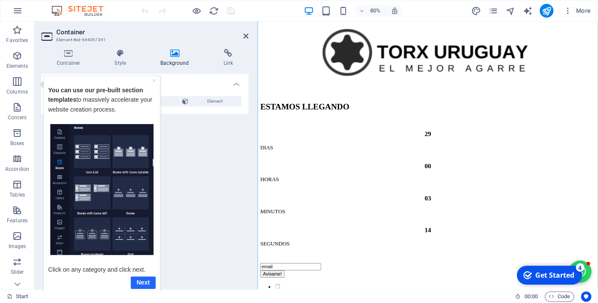
click at [145, 278] on link "Next" at bounding box center [143, 283] width 25 height 12
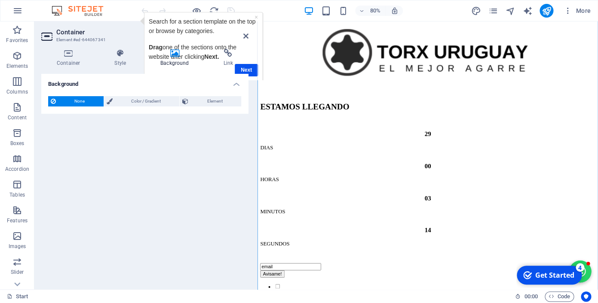
click at [248, 66] on div "Container Style Background Link Size Height Default px rem % vh vw Min. height …" at bounding box center [144, 166] width 207 height 234
click at [246, 64] on h4 "Link" at bounding box center [228, 58] width 41 height 18
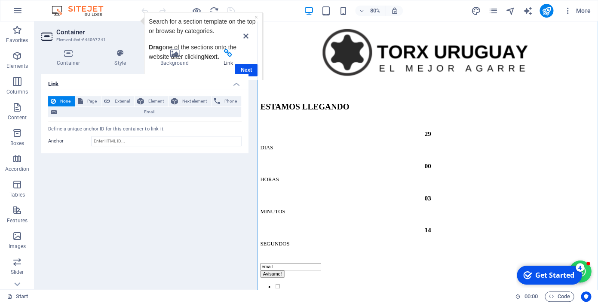
click at [246, 64] on h4 "Link" at bounding box center [228, 58] width 41 height 18
click at [246, 35] on icon at bounding box center [245, 36] width 5 height 7
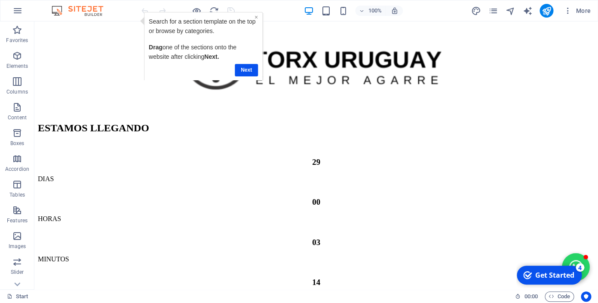
click at [257, 17] on link "×" at bounding box center [255, 17] width 3 height 7
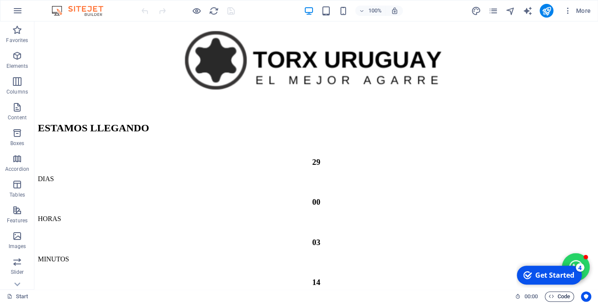
click at [557, 294] on span "Code" at bounding box center [558, 297] width 21 height 10
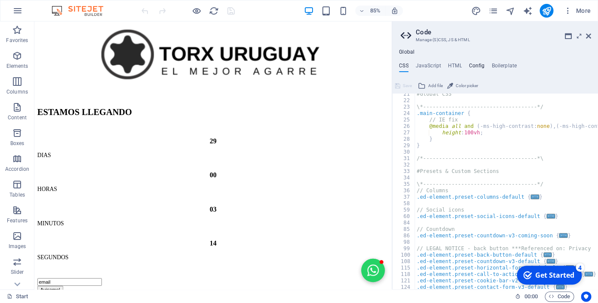
click at [472, 63] on h4 "Config" at bounding box center [476, 67] width 16 height 9
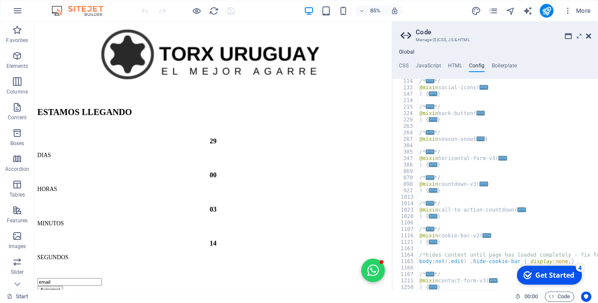
click at [590, 34] on icon at bounding box center [588, 36] width 5 height 7
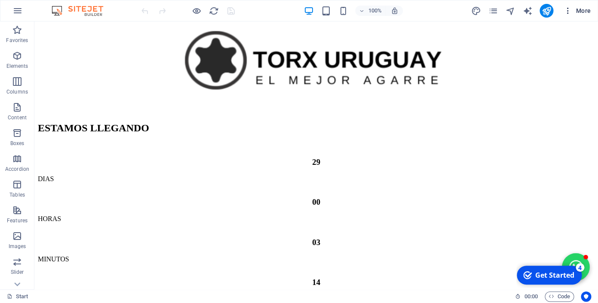
click at [582, 12] on span "More" at bounding box center [576, 10] width 27 height 9
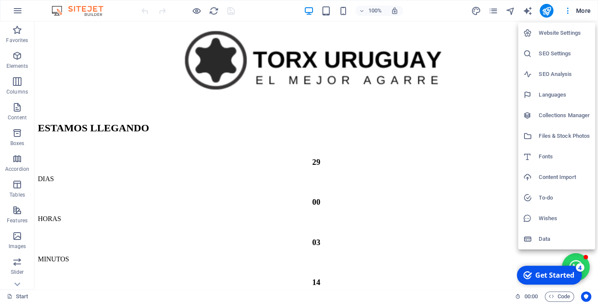
click at [554, 33] on h6 "Website Settings" at bounding box center [564, 33] width 51 height 10
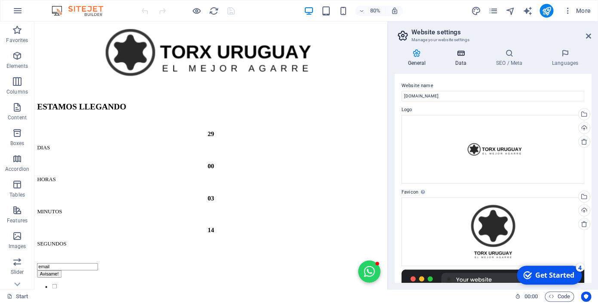
click at [456, 55] on icon at bounding box center [460, 53] width 37 height 9
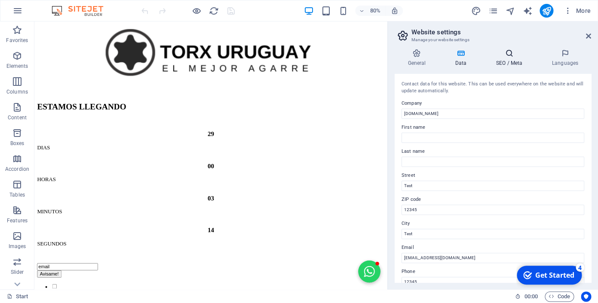
click at [513, 50] on icon at bounding box center [509, 53] width 52 height 9
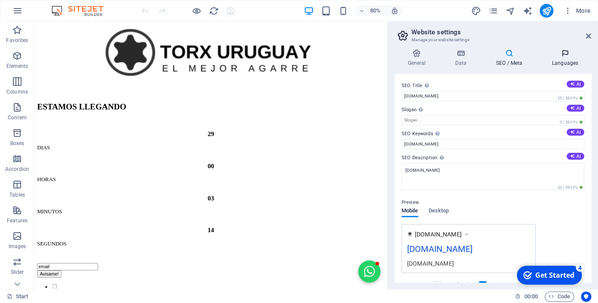
click at [560, 55] on icon at bounding box center [565, 53] width 52 height 9
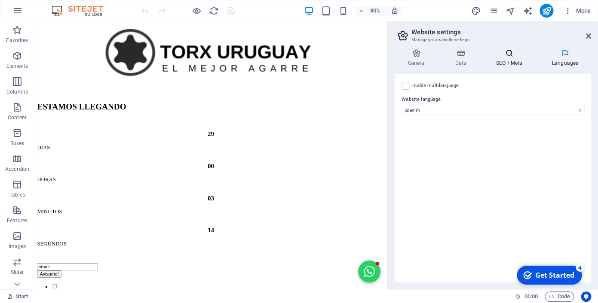
click at [512, 57] on h4 "SEO / Meta" at bounding box center [511, 58] width 56 height 18
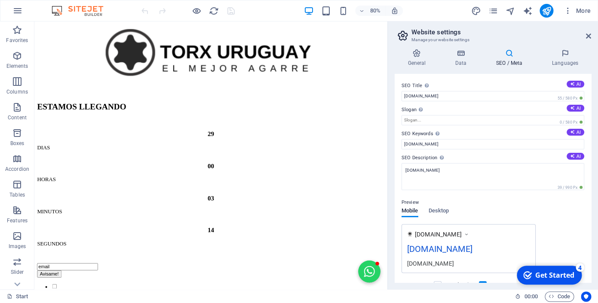
scroll to position [91, 0]
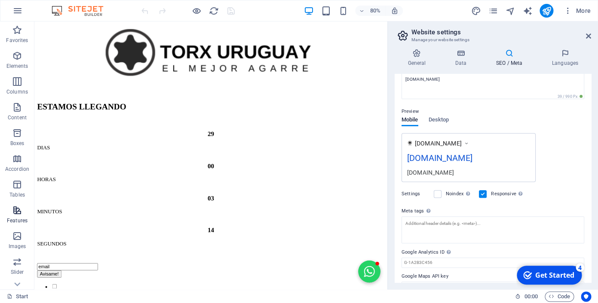
click at [19, 220] on p "Features" at bounding box center [17, 220] width 21 height 7
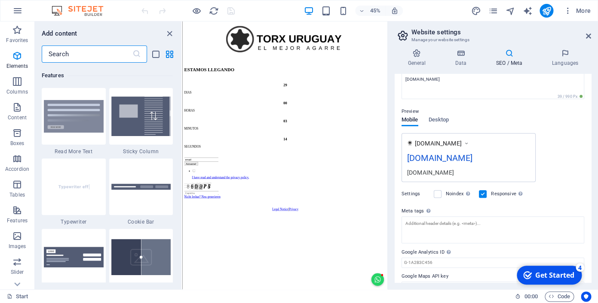
scroll to position [3365, 0]
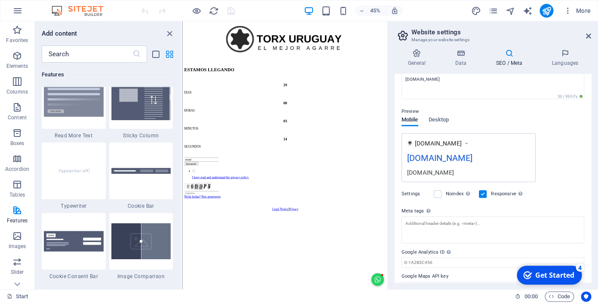
click at [168, 54] on icon "grid-view" at bounding box center [170, 54] width 10 height 10
click at [153, 56] on icon "list-view" at bounding box center [156, 54] width 10 height 10
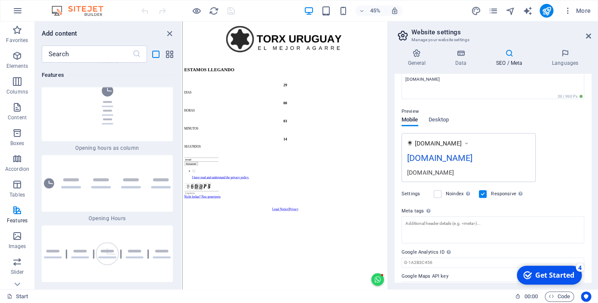
scroll to position [9150, 0]
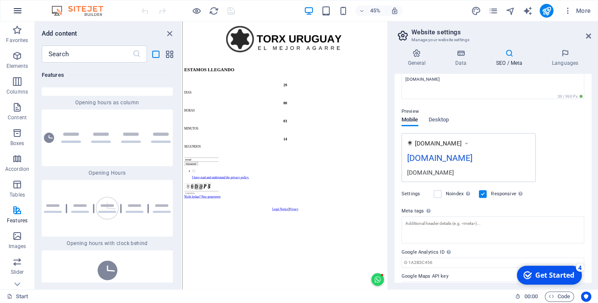
click at [10, 11] on button "button" at bounding box center [17, 10] width 21 height 21
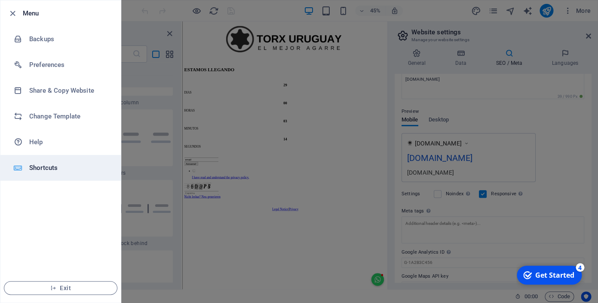
click at [64, 168] on h6 "Shortcuts" at bounding box center [69, 168] width 80 height 10
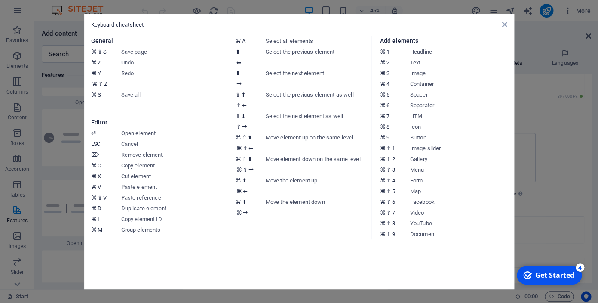
click at [73, 59] on aside "Keyboard cheatsheet General ⌘ ⇧ S Save page ⌘ Z Undo ⌘ Y ⌘ ⇧ Z Redo ⌘ S Save al…" at bounding box center [299, 151] width 598 height 303
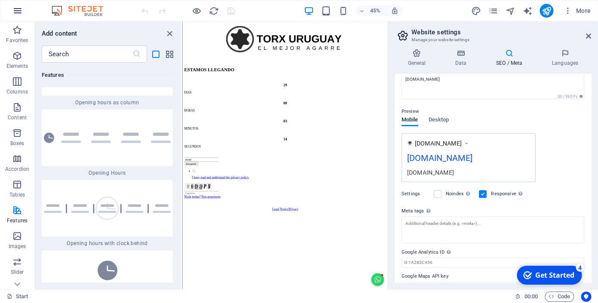
click at [16, 8] on icon "button" at bounding box center [17, 11] width 10 height 10
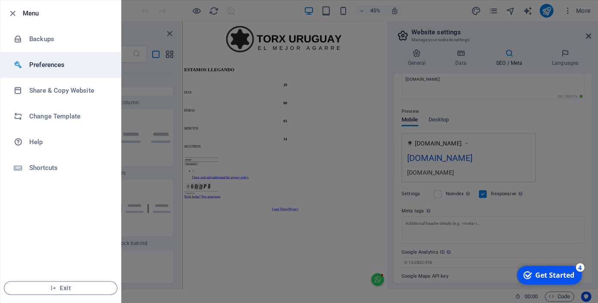
click at [58, 71] on li "Preferences" at bounding box center [60, 65] width 120 height 26
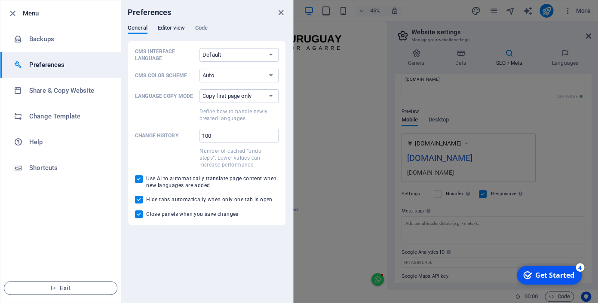
click at [174, 26] on span "Editor view" at bounding box center [171, 29] width 27 height 12
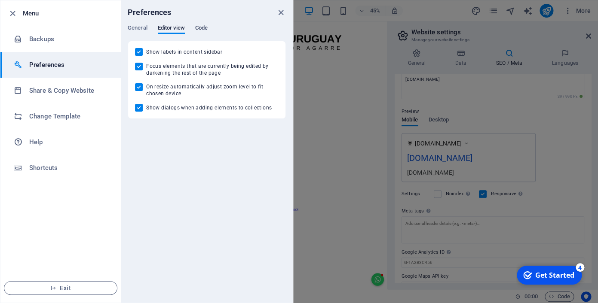
click at [195, 30] on span "Code" at bounding box center [201, 29] width 12 height 12
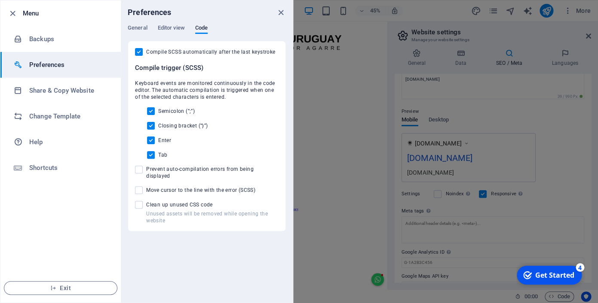
click at [127, 29] on div "General Editor view Code CMS Interface Language Default Deutsch English Español…" at bounding box center [207, 127] width 172 height 207
click at [133, 26] on span "General" at bounding box center [138, 29] width 20 height 12
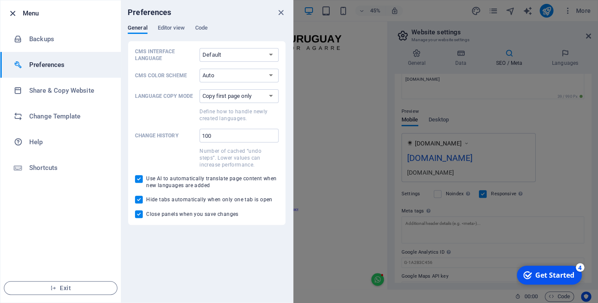
click at [12, 15] on icon "button" at bounding box center [13, 14] width 10 height 10
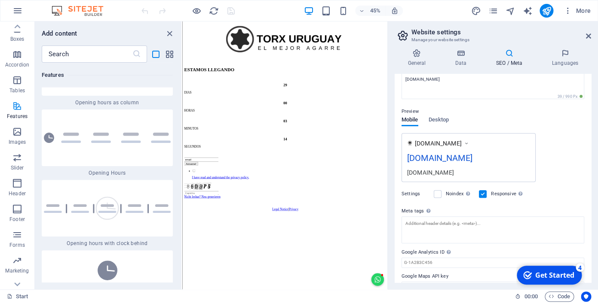
scroll to position [119, 0]
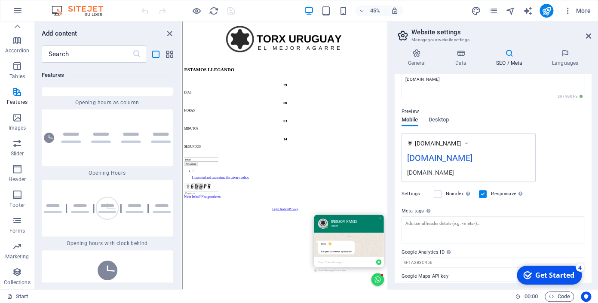
click at [591, 36] on icon at bounding box center [588, 36] width 5 height 7
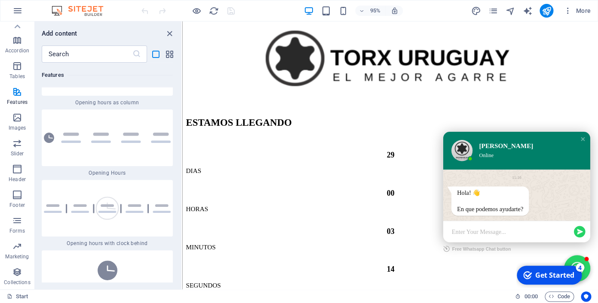
click at [175, 35] on div "Add content" at bounding box center [108, 33] width 147 height 10
click at [170, 35] on icon "close panel" at bounding box center [170, 34] width 10 height 10
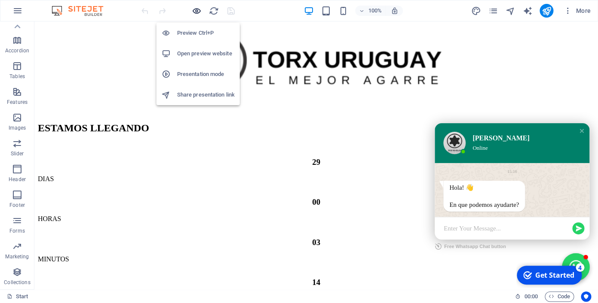
click at [193, 7] on icon "button" at bounding box center [197, 11] width 10 height 10
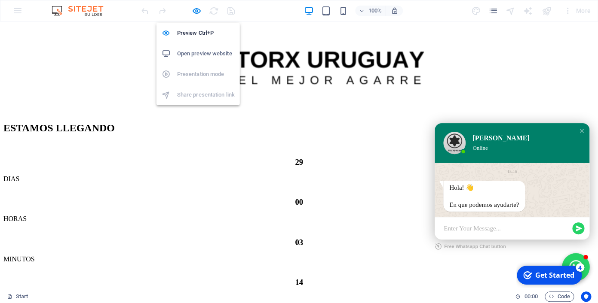
click at [199, 55] on h6 "Open preview website" at bounding box center [206, 54] width 58 height 10
click at [195, 10] on icon "button" at bounding box center [197, 11] width 10 height 10
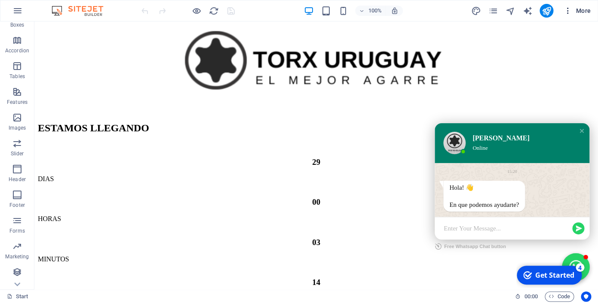
click at [585, 10] on span "More" at bounding box center [576, 10] width 27 height 9
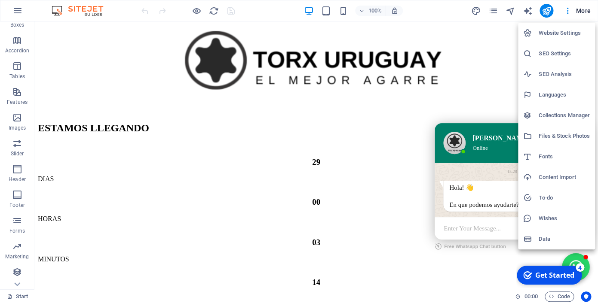
click at [573, 34] on h6 "Website Settings" at bounding box center [564, 33] width 51 height 10
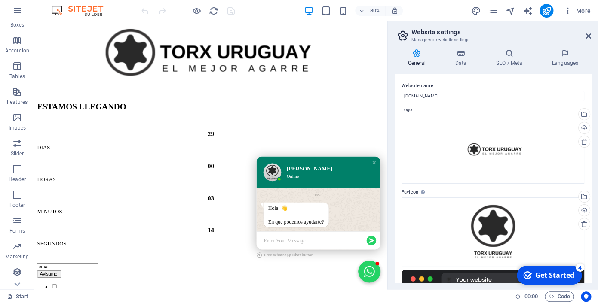
click at [356, 294] on textarea at bounding box center [384, 294] width 126 height 7
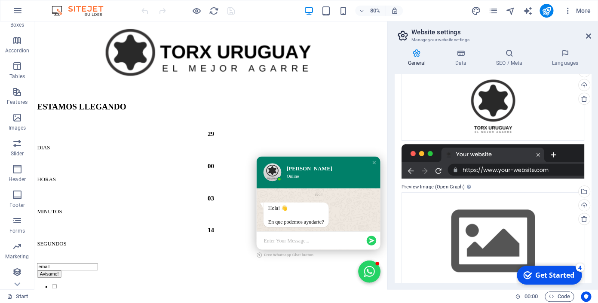
scroll to position [135, 0]
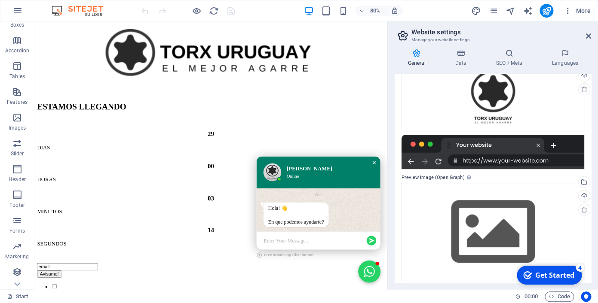
click at [457, 201] on div "Close chat window" at bounding box center [459, 198] width 9 height 9
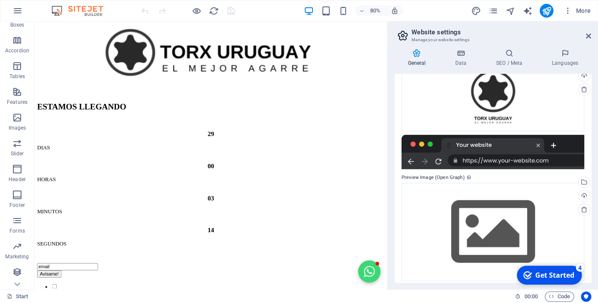
click at [569, 49] on div "General Data SEO / Meta Languages Website name [DOMAIN_NAME] Logo Drag files he…" at bounding box center [493, 166] width 210 height 248
click at [561, 52] on icon at bounding box center [565, 53] width 52 height 9
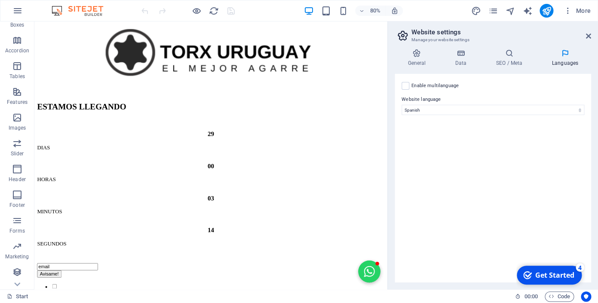
click at [516, 47] on div "General Data SEO / Meta Languages Website name [DOMAIN_NAME] Logo Drag files he…" at bounding box center [493, 166] width 210 height 248
click at [510, 53] on icon at bounding box center [509, 53] width 52 height 9
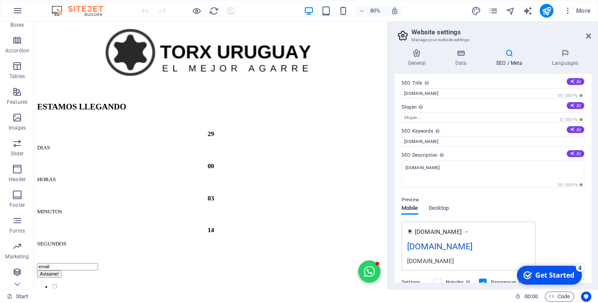
scroll to position [0, 0]
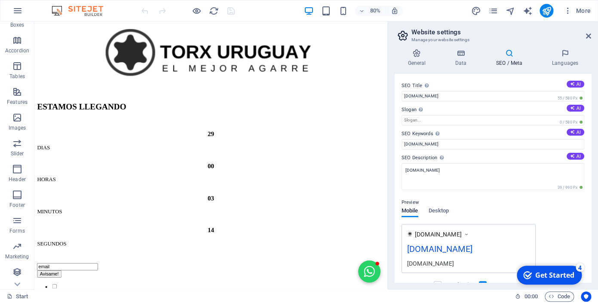
click at [457, 46] on div "General Data SEO / Meta Languages Website name [DOMAIN_NAME] Logo Drag files he…" at bounding box center [493, 166] width 210 height 248
click at [460, 60] on h4 "Data" at bounding box center [462, 58] width 41 height 18
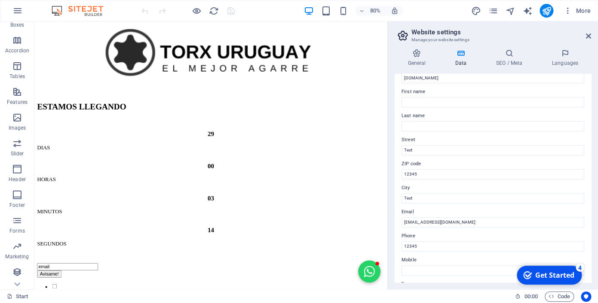
scroll to position [37, 0]
click at [411, 241] on input "12345" at bounding box center [492, 246] width 183 height 10
paste input "091335007"
type input "091335007"
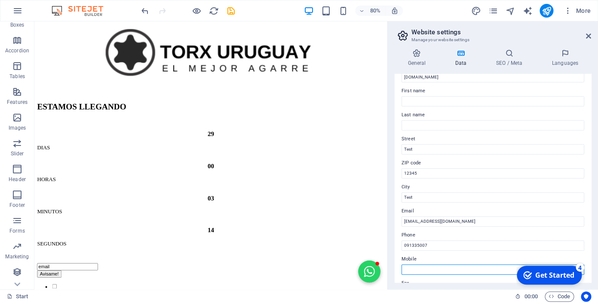
click at [419, 265] on input "Mobile" at bounding box center [492, 270] width 183 height 10
paste input "091335007"
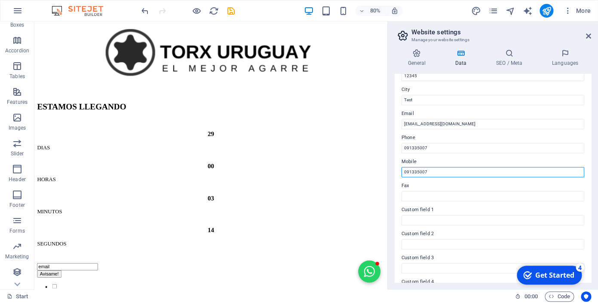
scroll to position [0, 0]
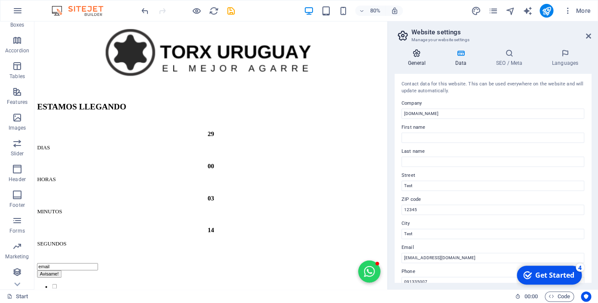
type input "091335007"
click at [408, 52] on icon at bounding box center [417, 53] width 44 height 9
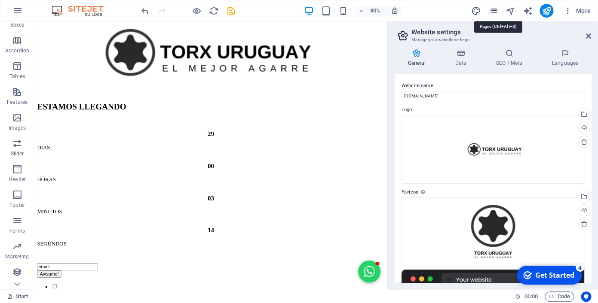
click at [495, 9] on icon "pages" at bounding box center [493, 11] width 10 height 10
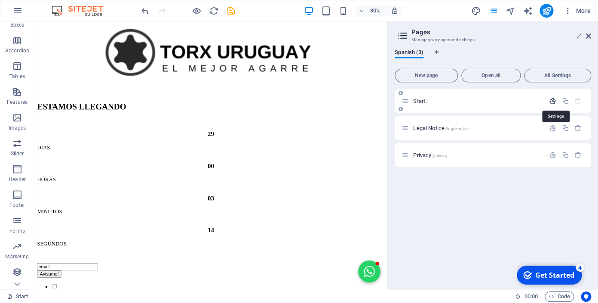
click at [555, 102] on icon "button" at bounding box center [552, 101] width 7 height 7
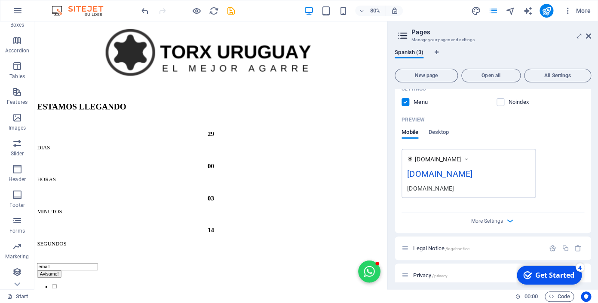
scroll to position [203, 0]
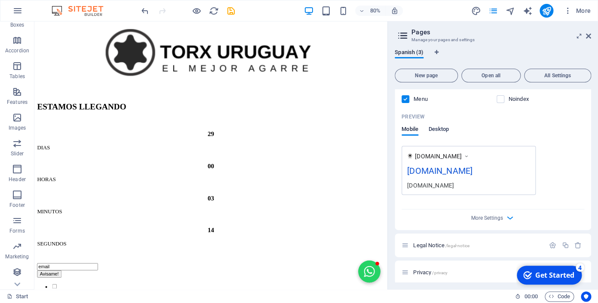
click at [433, 126] on span "Desktop" at bounding box center [439, 130] width 21 height 12
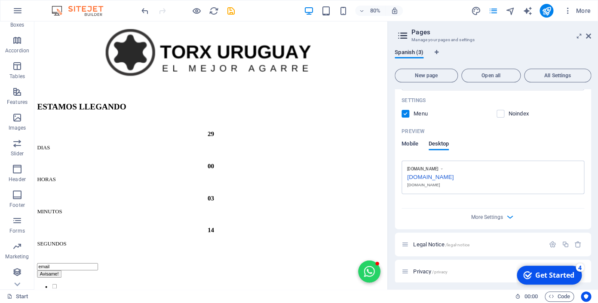
click at [407, 146] on span "Mobile" at bounding box center [409, 145] width 17 height 12
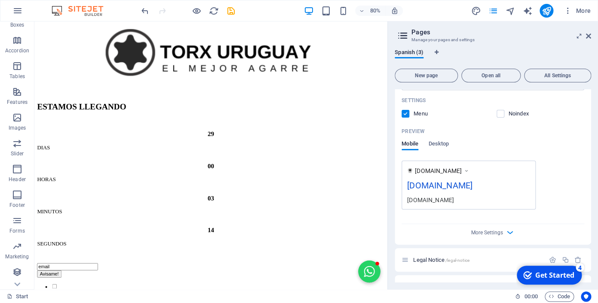
scroll to position [203, 0]
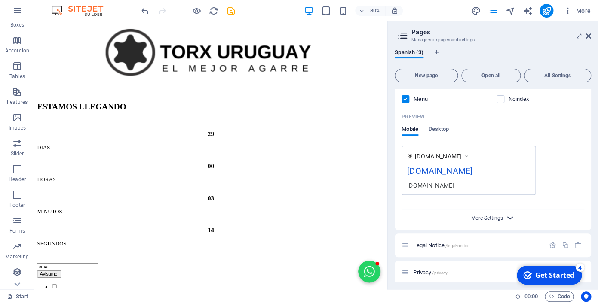
click at [490, 215] on span "More Settings" at bounding box center [487, 218] width 32 height 6
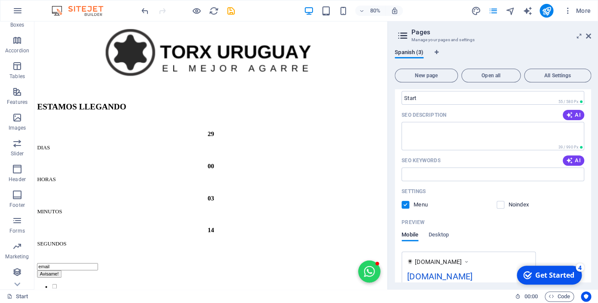
scroll to position [0, 0]
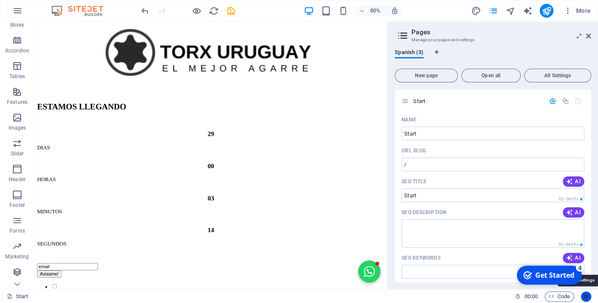
click at [585, 298] on icon "Usercentrics" at bounding box center [586, 297] width 6 height 6
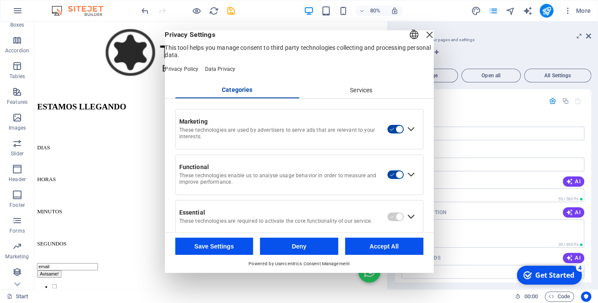
click at [423, 41] on div "Close Layer" at bounding box center [429, 35] width 12 height 12
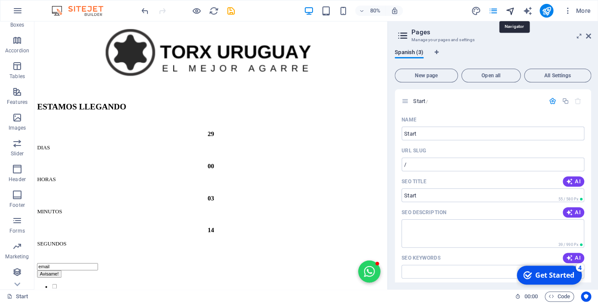
click at [512, 13] on icon "navigator" at bounding box center [510, 11] width 10 height 10
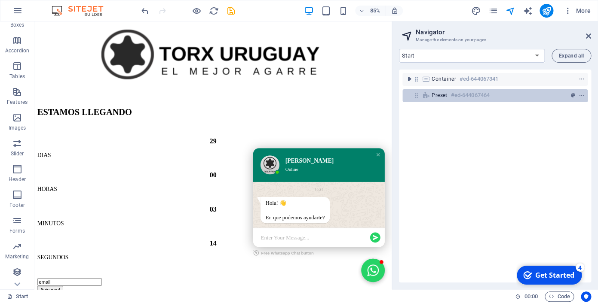
click at [434, 96] on span "Preset" at bounding box center [439, 95] width 15 height 7
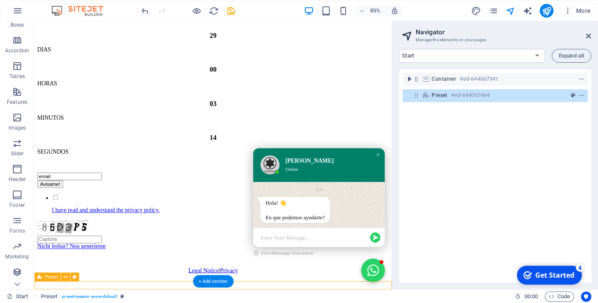
click at [429, 95] on icon at bounding box center [425, 95] width 9 height 7
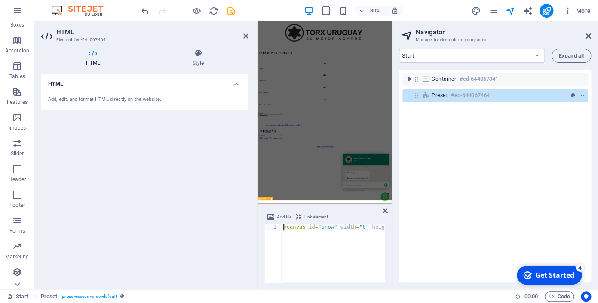
click at [431, 95] on div "Preset #ed-644067464" at bounding box center [494, 95] width 185 height 13
click at [441, 95] on span "Preset" at bounding box center [439, 95] width 15 height 7
click at [180, 49] on icon at bounding box center [198, 53] width 101 height 9
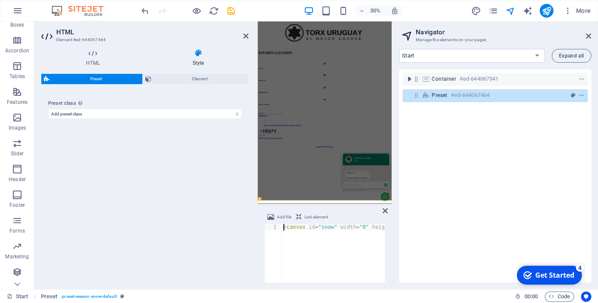
click at [546, 107] on div "Container #ed-644067341 Preset #ed-644067464" at bounding box center [495, 176] width 192 height 213
click at [583, 92] on button "context-menu" at bounding box center [581, 95] width 9 height 10
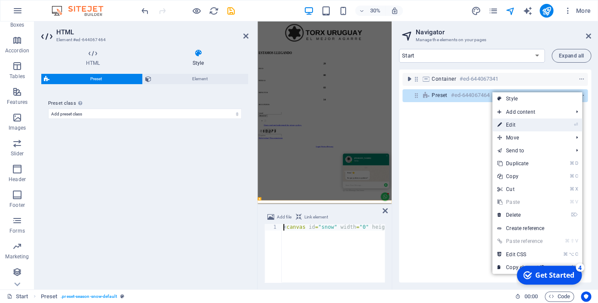
click at [537, 122] on link "⏎ Edit" at bounding box center [521, 125] width 58 height 13
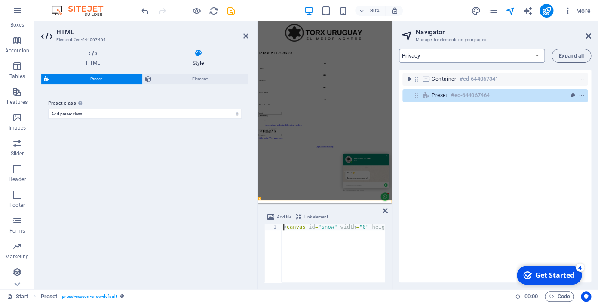
click option "Privacy" at bounding box center [0, 0] width 0 height 0
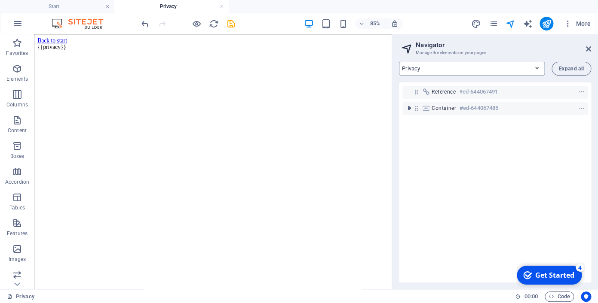
scroll to position [0, 0]
click option "Legal Notice" at bounding box center [0, 0] width 0 height 0
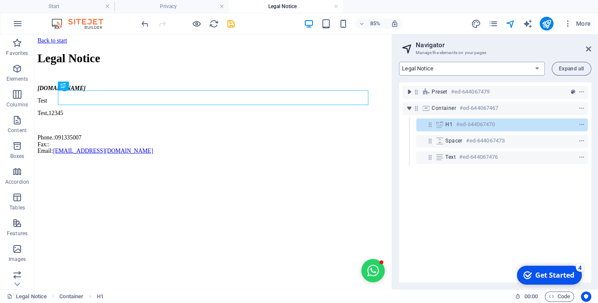
select select "12619412-es"
click option "Start" at bounding box center [0, 0] width 0 height 0
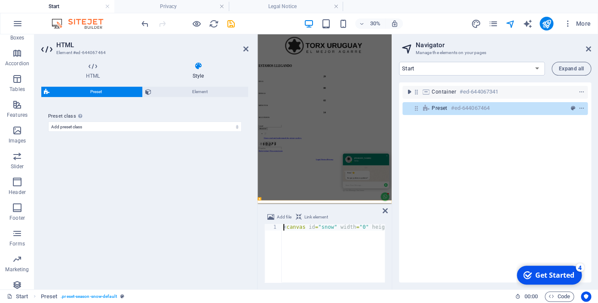
click at [387, 211] on icon at bounding box center [385, 211] width 5 height 7
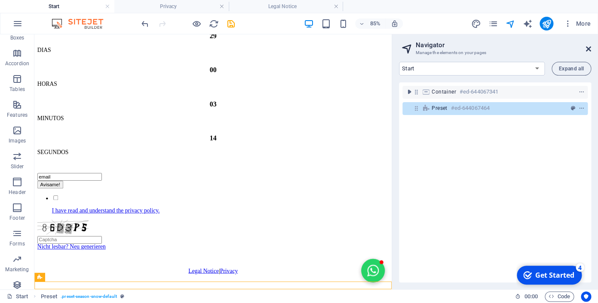
click at [590, 49] on icon at bounding box center [588, 49] width 5 height 7
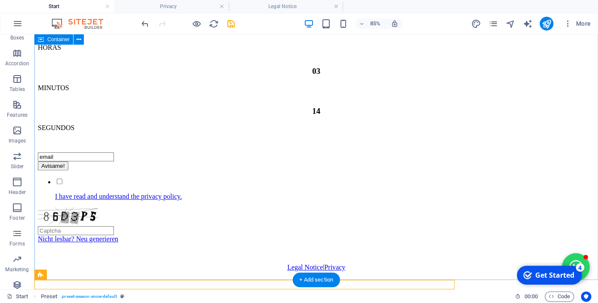
scroll to position [245, 0]
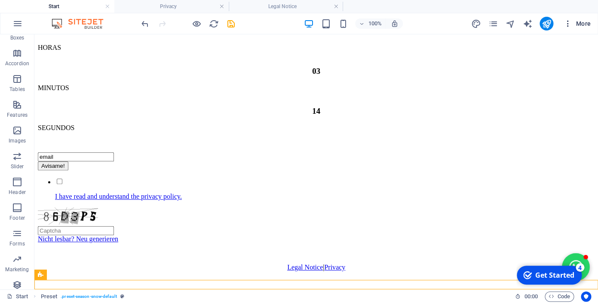
click at [572, 27] on icon "button" at bounding box center [567, 23] width 9 height 9
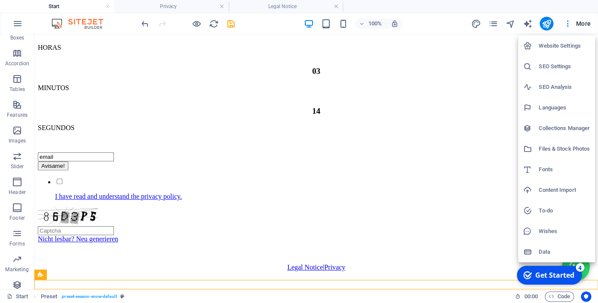
click at [571, 134] on li "Collections Manager" at bounding box center [556, 128] width 77 height 21
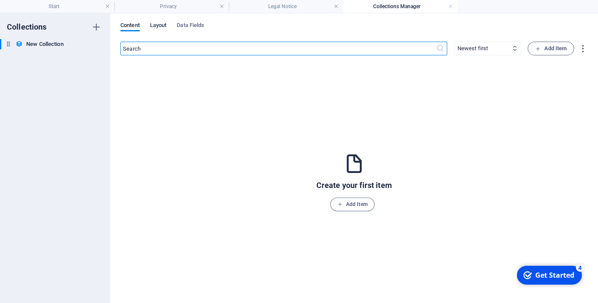
click at [159, 29] on span "Layout" at bounding box center [158, 26] width 17 height 12
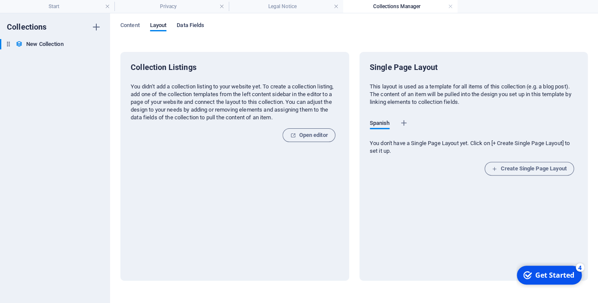
click at [182, 24] on span "Data Fields" at bounding box center [191, 26] width 28 height 12
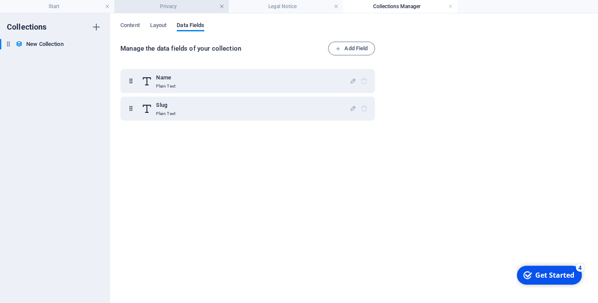
click at [224, 5] on link at bounding box center [221, 7] width 5 height 8
click at [222, 5] on link at bounding box center [221, 7] width 5 height 8
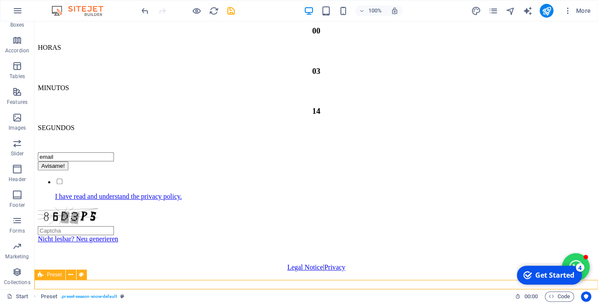
click at [41, 278] on icon at bounding box center [41, 275] width 6 height 10
click at [68, 273] on icon at bounding box center [70, 275] width 5 height 9
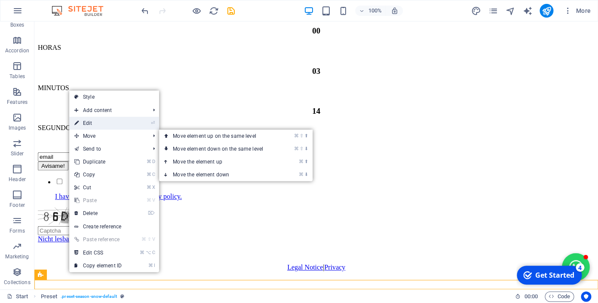
click at [110, 126] on link "⏎ Edit" at bounding box center [98, 123] width 58 height 13
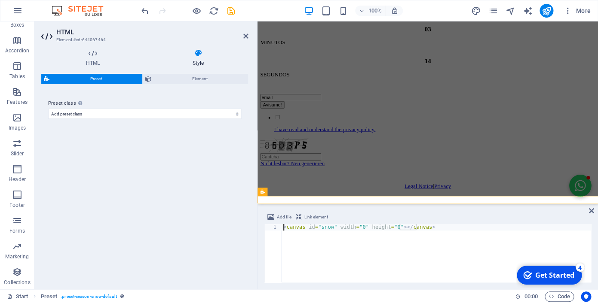
scroll to position [272, 0]
click at [173, 80] on span "Element" at bounding box center [200, 79] width 92 height 10
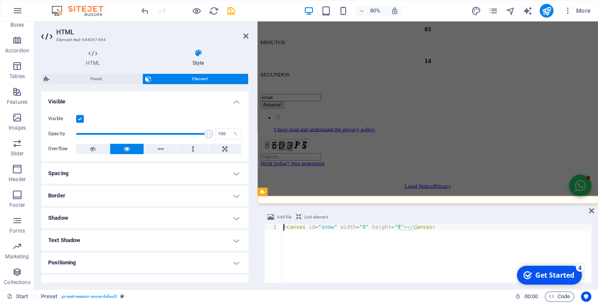
scroll to position [67, 0]
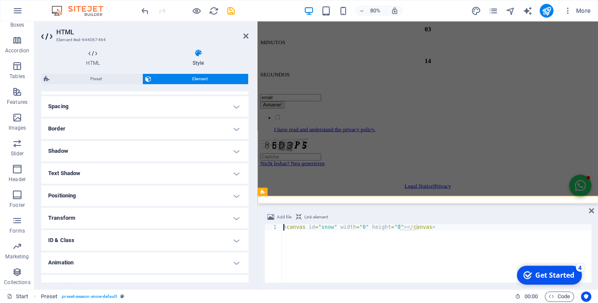
click at [146, 253] on h4 "Animation" at bounding box center [144, 263] width 207 height 21
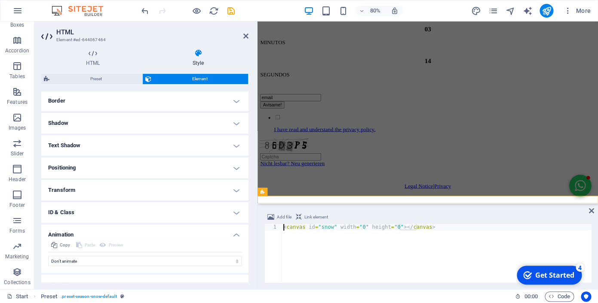
click at [121, 182] on h4 "Transform" at bounding box center [144, 190] width 207 height 21
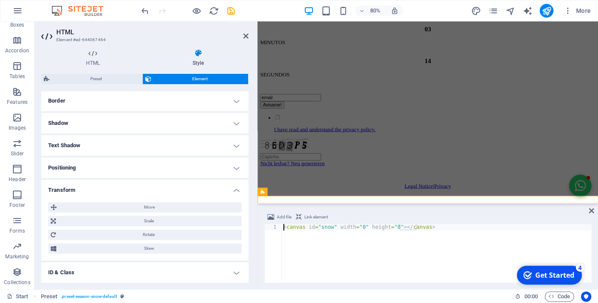
click at [122, 158] on h4 "Positioning" at bounding box center [144, 168] width 207 height 21
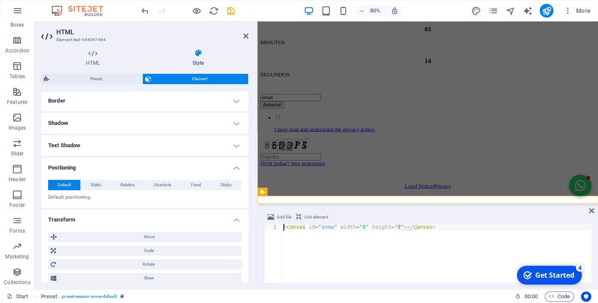
click at [120, 137] on h4 "Text Shadow" at bounding box center [144, 145] width 207 height 21
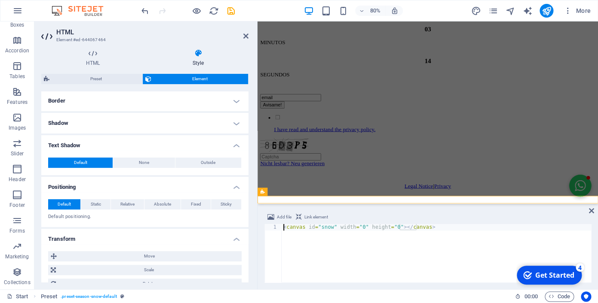
click at [120, 119] on h4 "Shadow" at bounding box center [144, 123] width 207 height 21
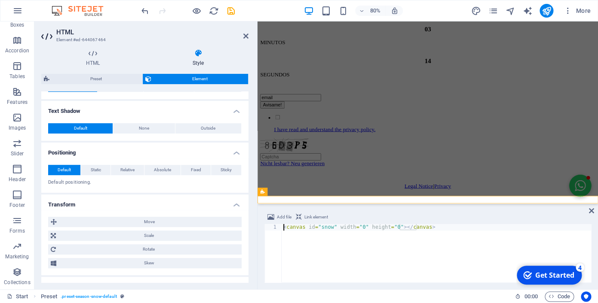
scroll to position [220, 0]
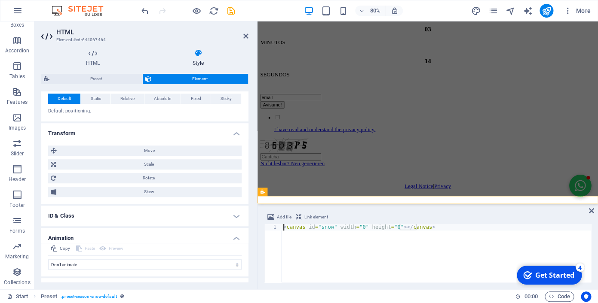
click at [95, 279] on h4 "Miscellaneous" at bounding box center [144, 289] width 207 height 21
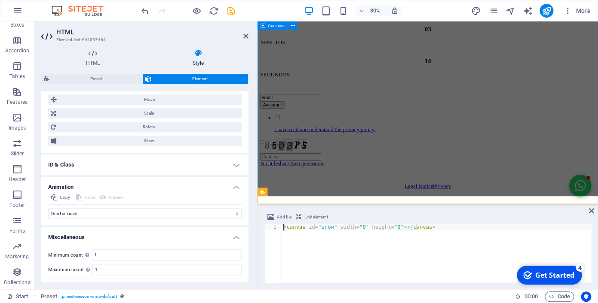
click at [597, 236] on div "ESTAMOS LLEGANDO 29 DIAS 00 HORAS 03 MINUTOS 14 SEGUNDOS email Avisame! I have …" at bounding box center [470, 21] width 419 height 434
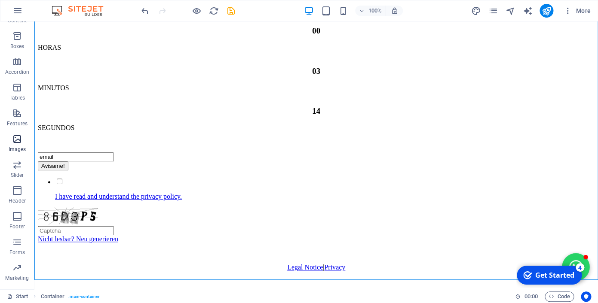
scroll to position [116, 0]
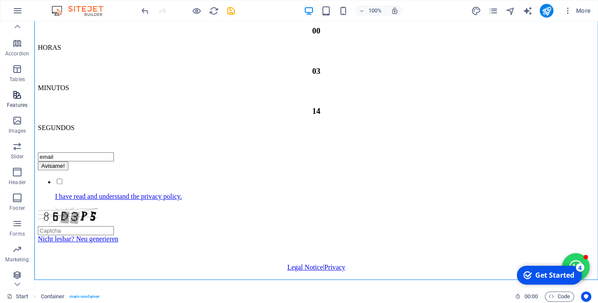
click at [21, 88] on button "Features" at bounding box center [17, 99] width 34 height 26
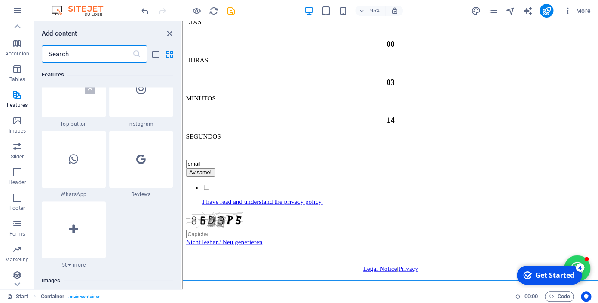
scroll to position [4203, 0]
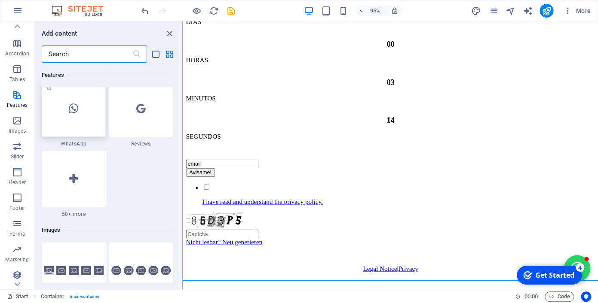
click at [78, 137] on div at bounding box center [74, 108] width 64 height 57
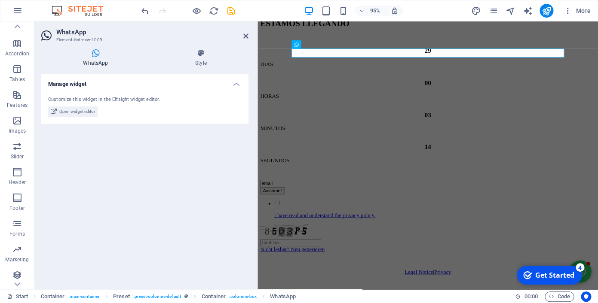
scroll to position [9, 0]
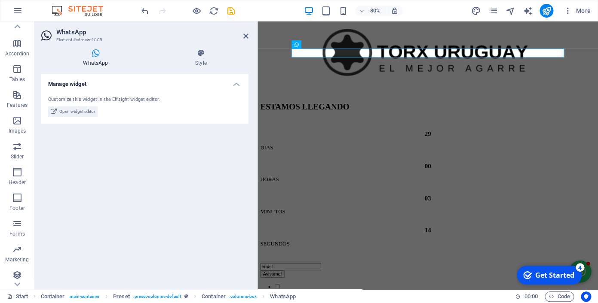
click at [243, 35] on h2 "WhatsApp" at bounding box center [152, 32] width 192 height 8
click at [247, 35] on icon at bounding box center [245, 36] width 5 height 7
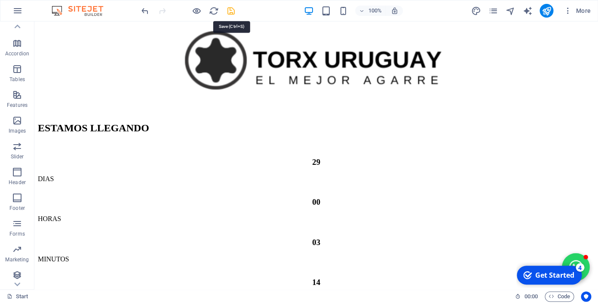
click at [232, 12] on icon "save" at bounding box center [231, 11] width 10 height 10
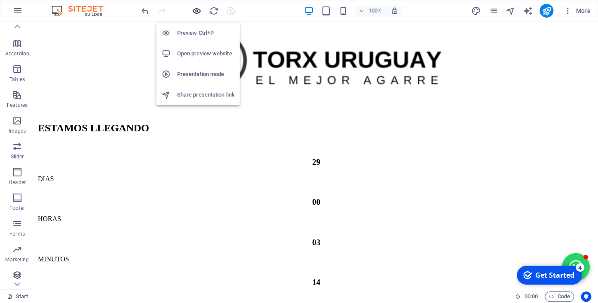
click at [197, 12] on icon "button" at bounding box center [197, 11] width 10 height 10
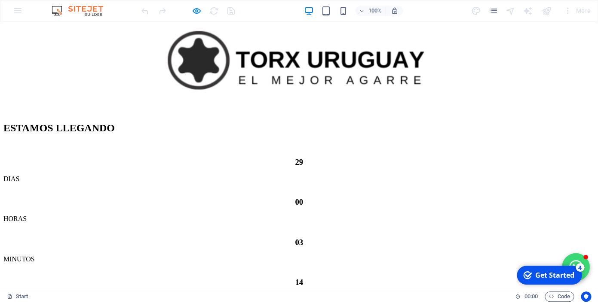
click at [579, 257] on button "Open chat window" at bounding box center [576, 268] width 28 height 28
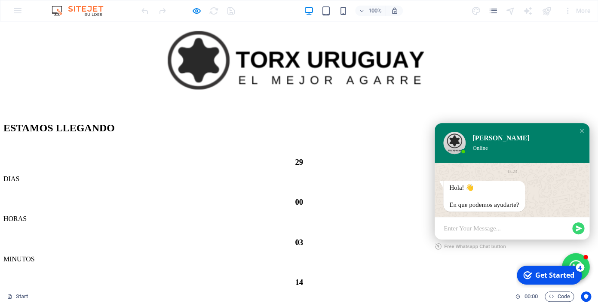
click at [577, 230] on icon "button" at bounding box center [578, 229] width 6 height 6
click at [582, 132] on div "Close chat window" at bounding box center [581, 131] width 9 height 9
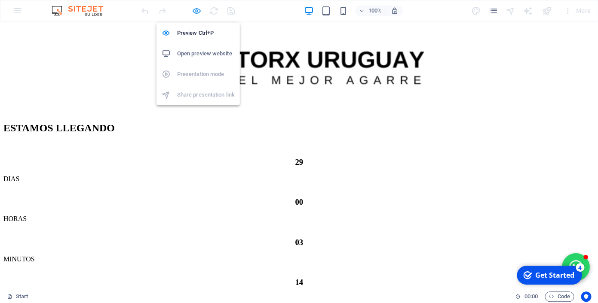
click at [195, 12] on icon "button" at bounding box center [197, 11] width 10 height 10
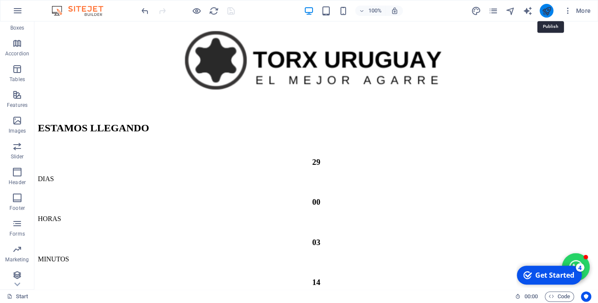
click at [551, 10] on icon "publish" at bounding box center [546, 11] width 10 height 10
